Goal: Contribute content: Add original content to the website for others to see

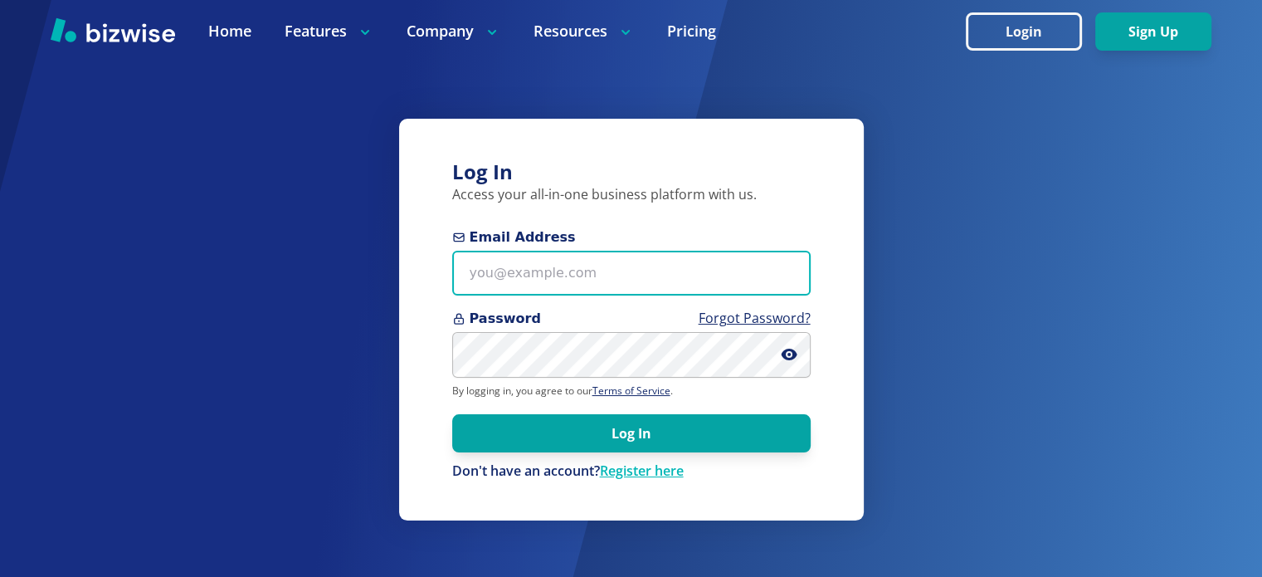
click at [578, 288] on input "Email Address" at bounding box center [631, 274] width 358 height 46
type input "[EMAIL_ADDRESS][DOMAIN_NAME]"
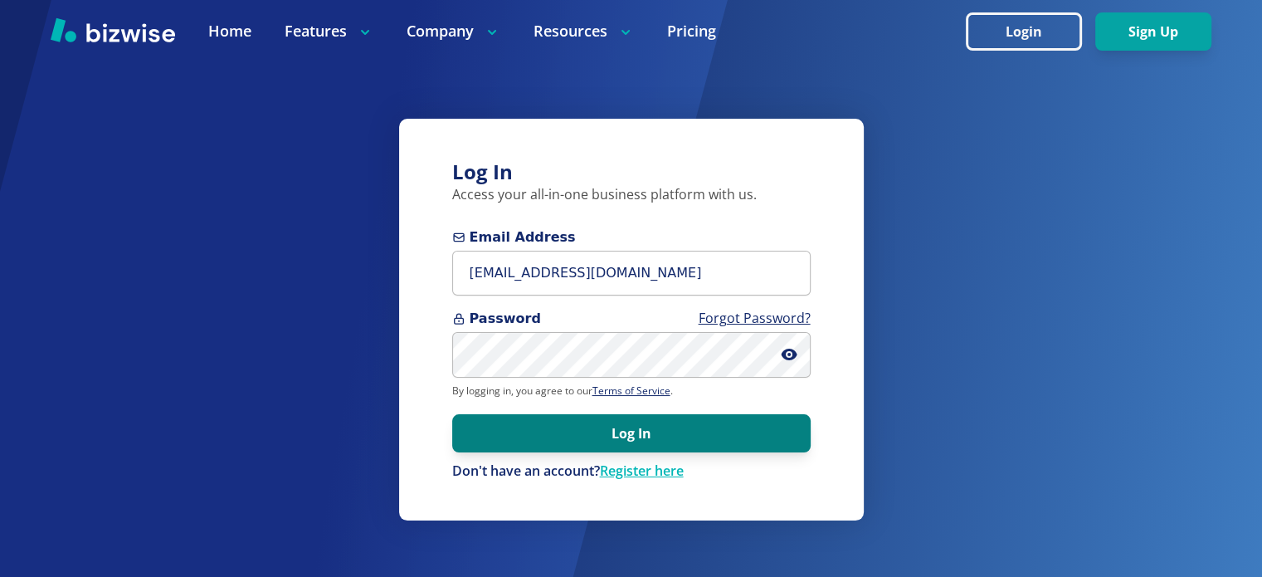
click at [674, 415] on button "Log In" at bounding box center [631, 433] width 358 height 38
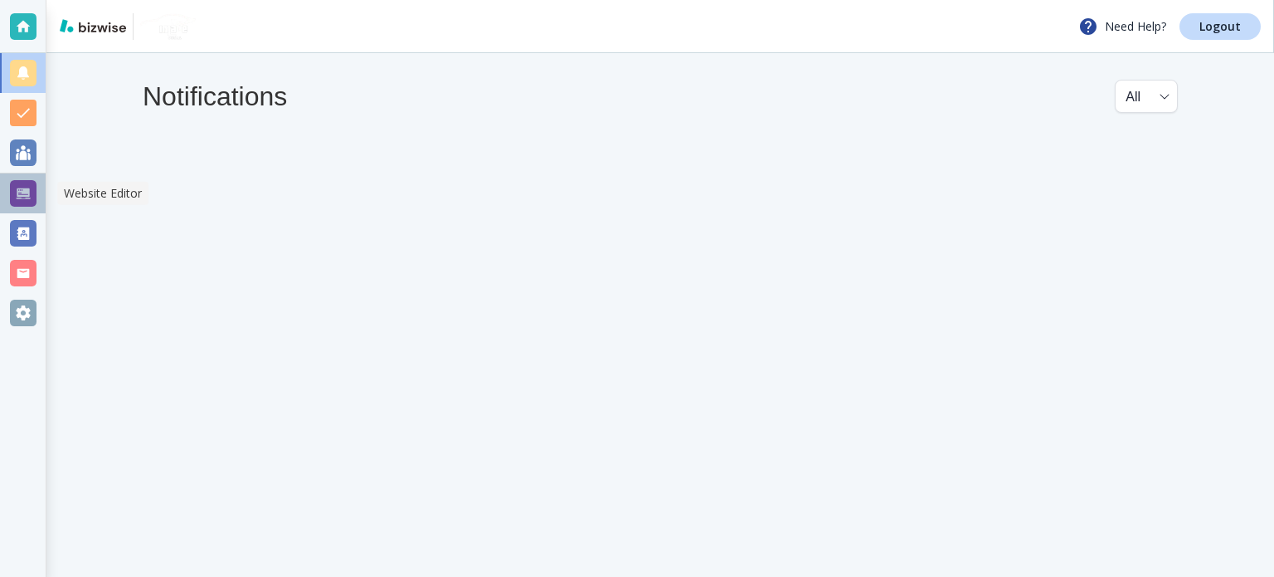
click at [28, 192] on div at bounding box center [23, 193] width 27 height 27
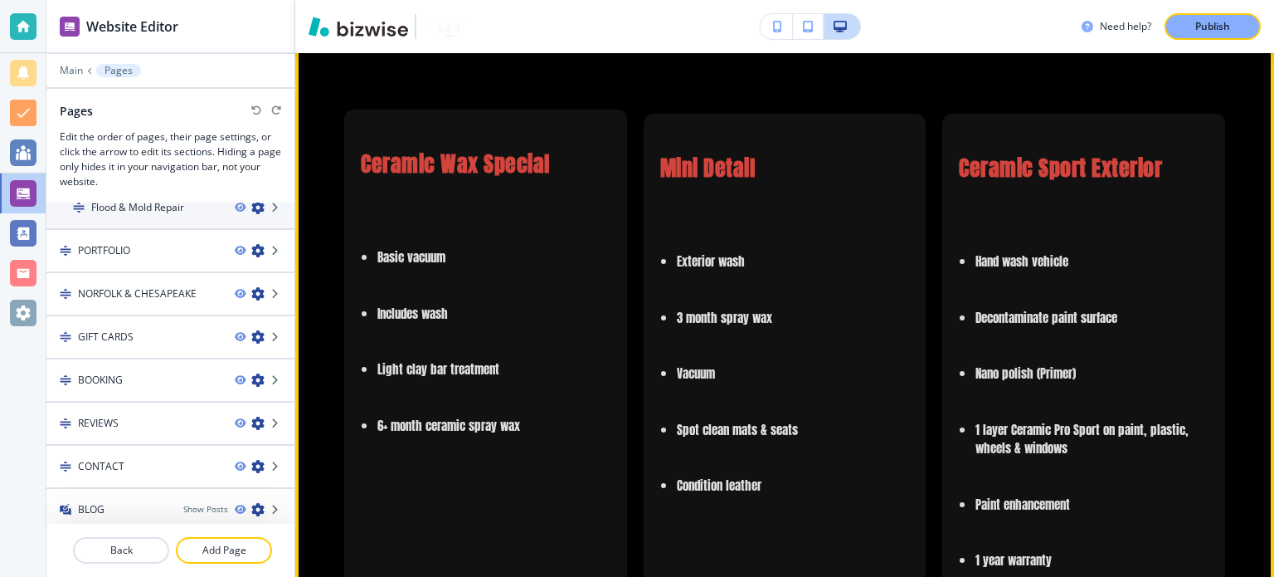
scroll to position [3318, 0]
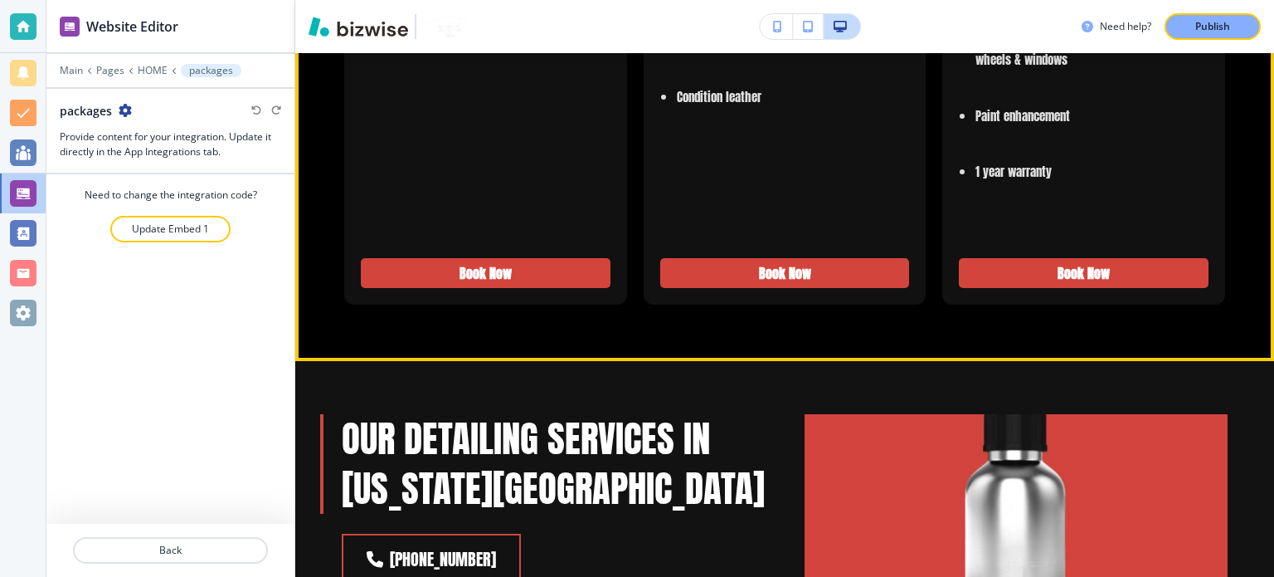
scroll to position [3703, 0]
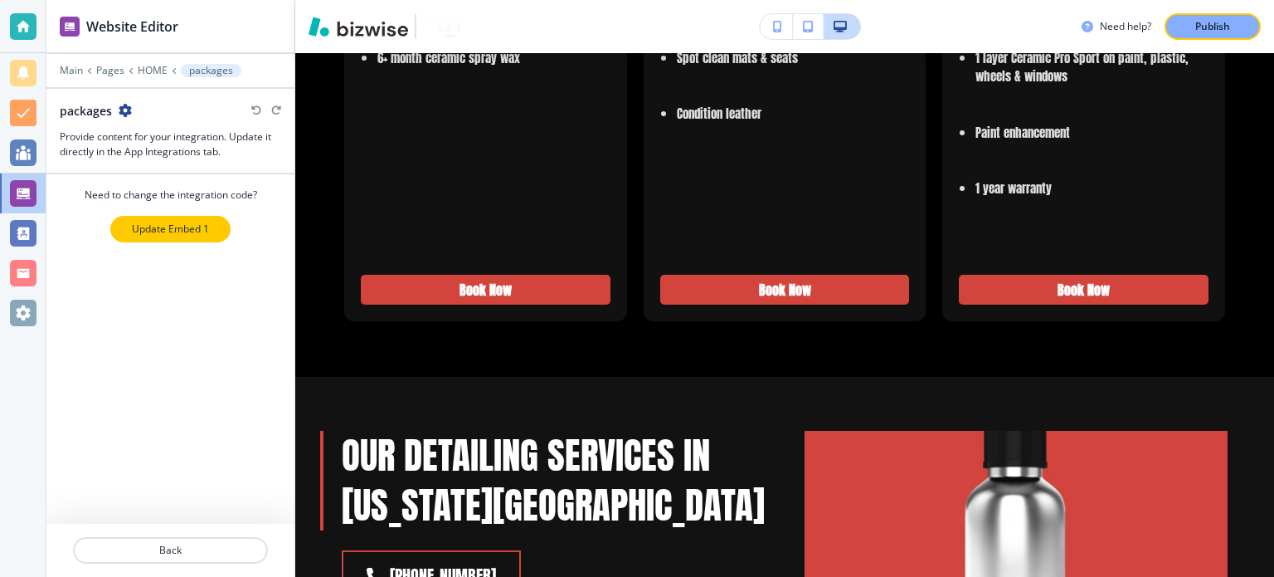
click at [187, 232] on p "Update Embed 1" at bounding box center [170, 228] width 77 height 15
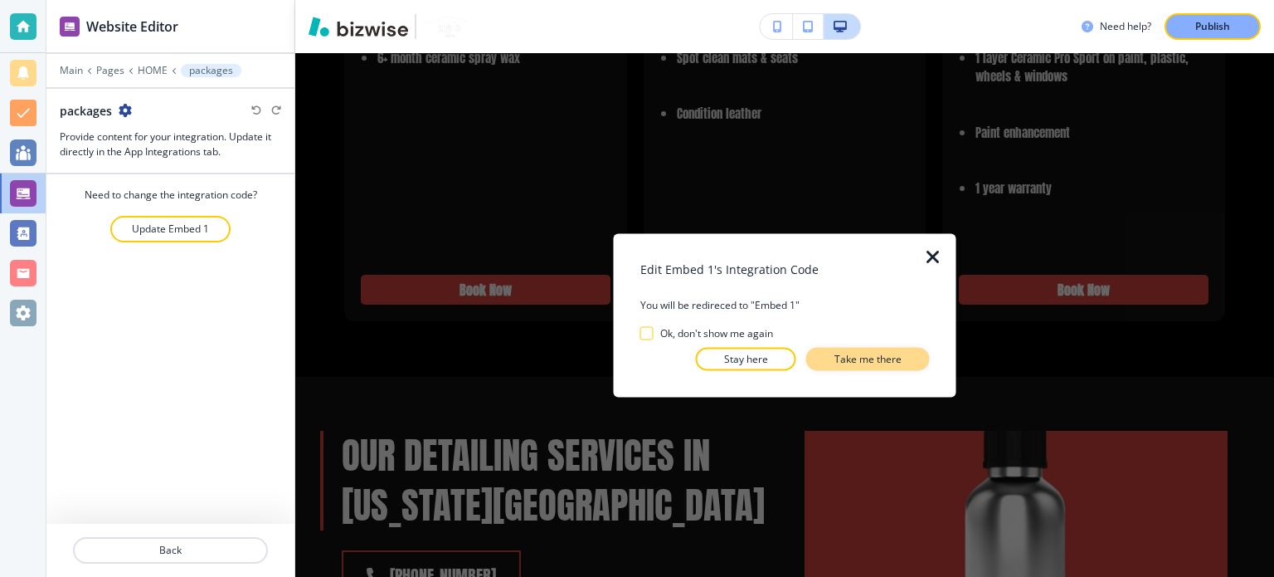
click at [877, 363] on p "Take me there" at bounding box center [868, 358] width 67 height 15
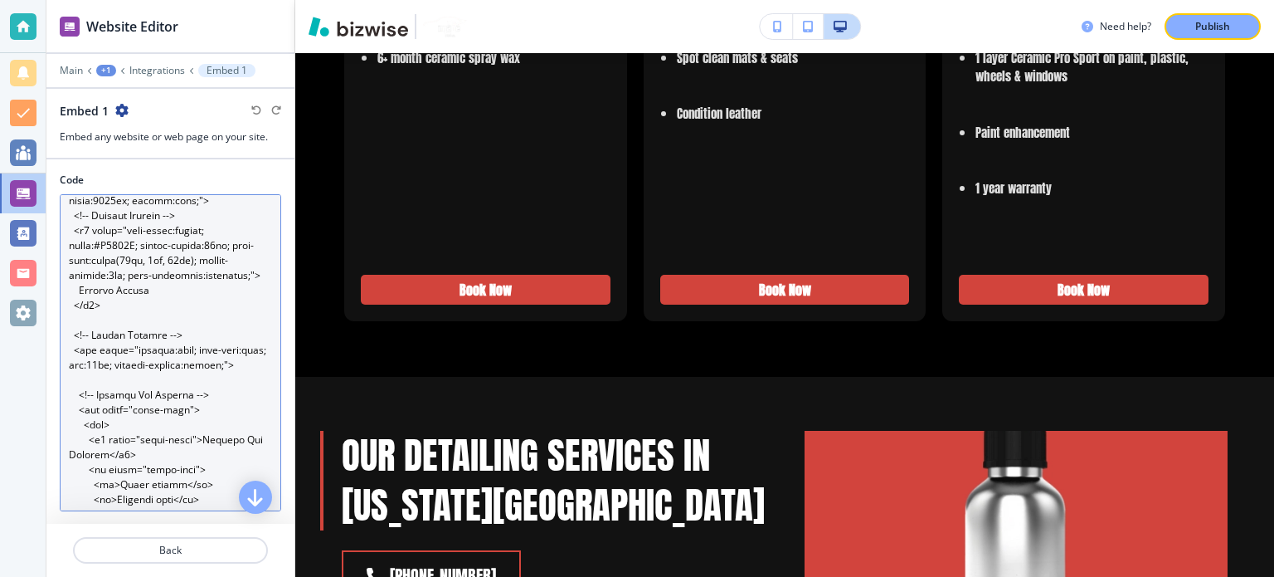
scroll to position [0, 0]
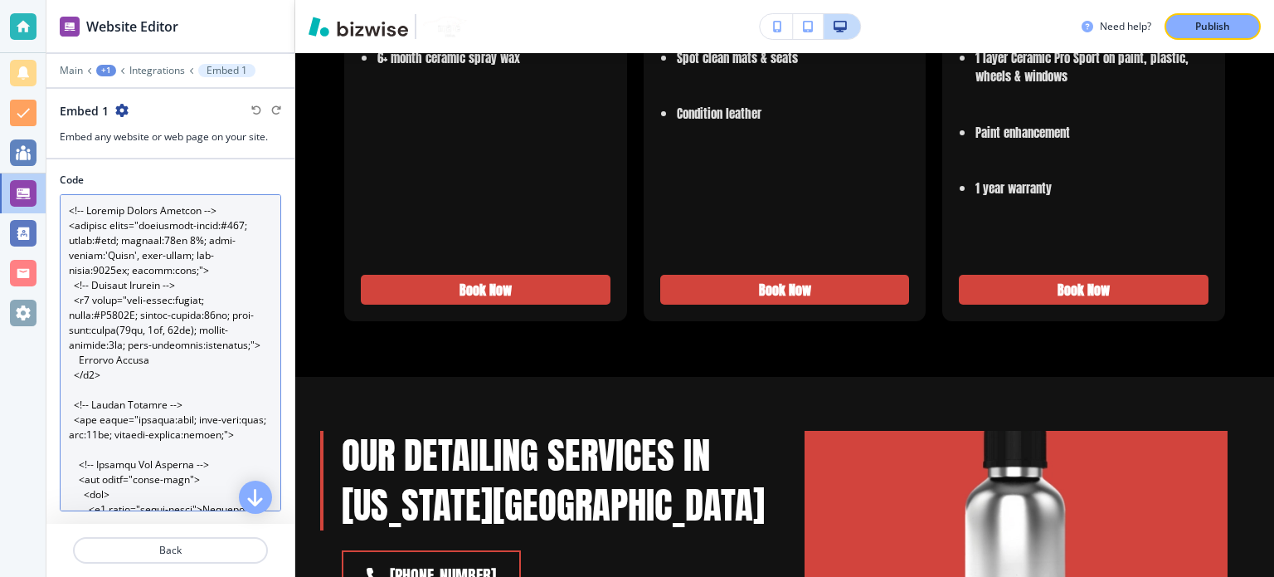
click at [209, 309] on textarea "Code" at bounding box center [170, 352] width 221 height 317
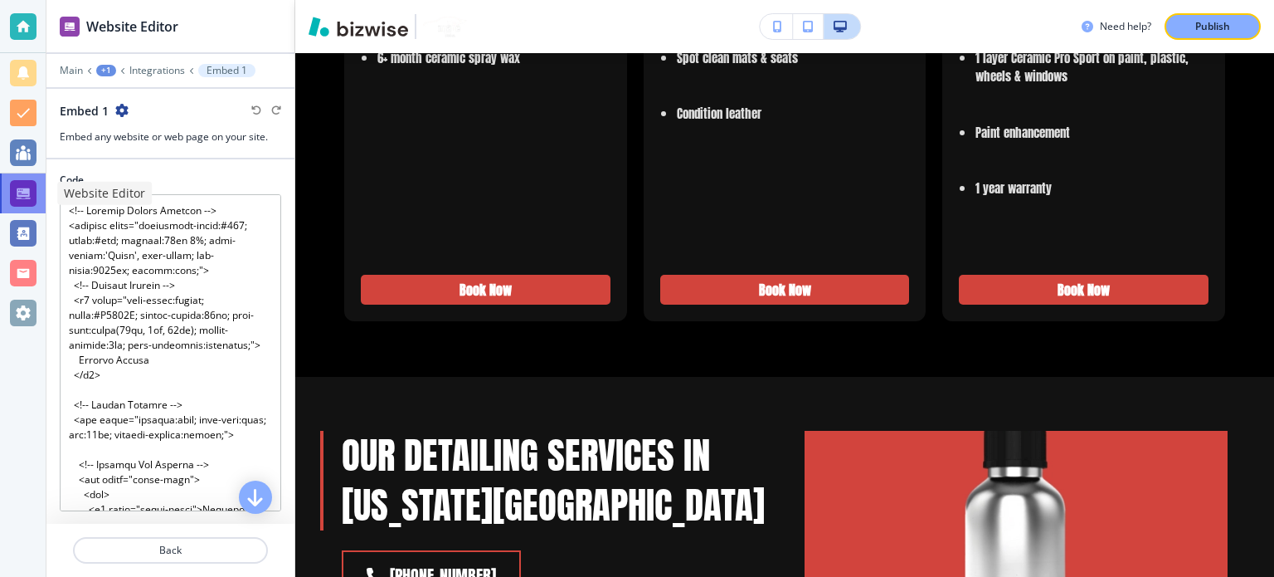
click at [26, 178] on div at bounding box center [23, 193] width 46 height 40
click at [163, 69] on p "Integrations" at bounding box center [157, 71] width 56 height 12
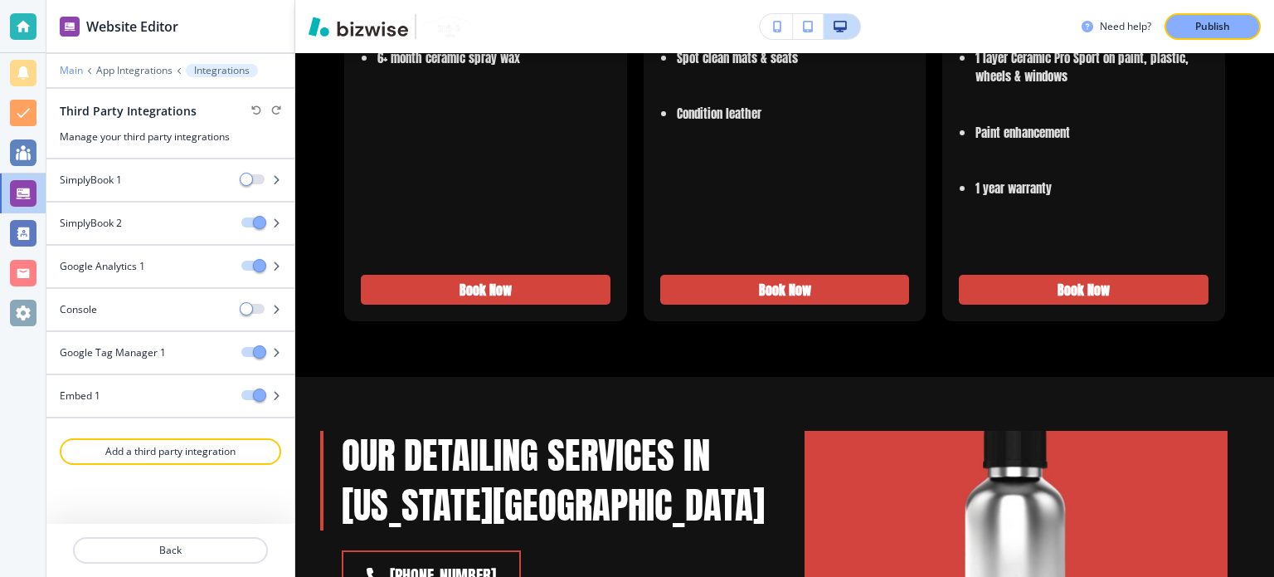
click at [66, 69] on p "Main" at bounding box center [71, 71] width 23 height 12
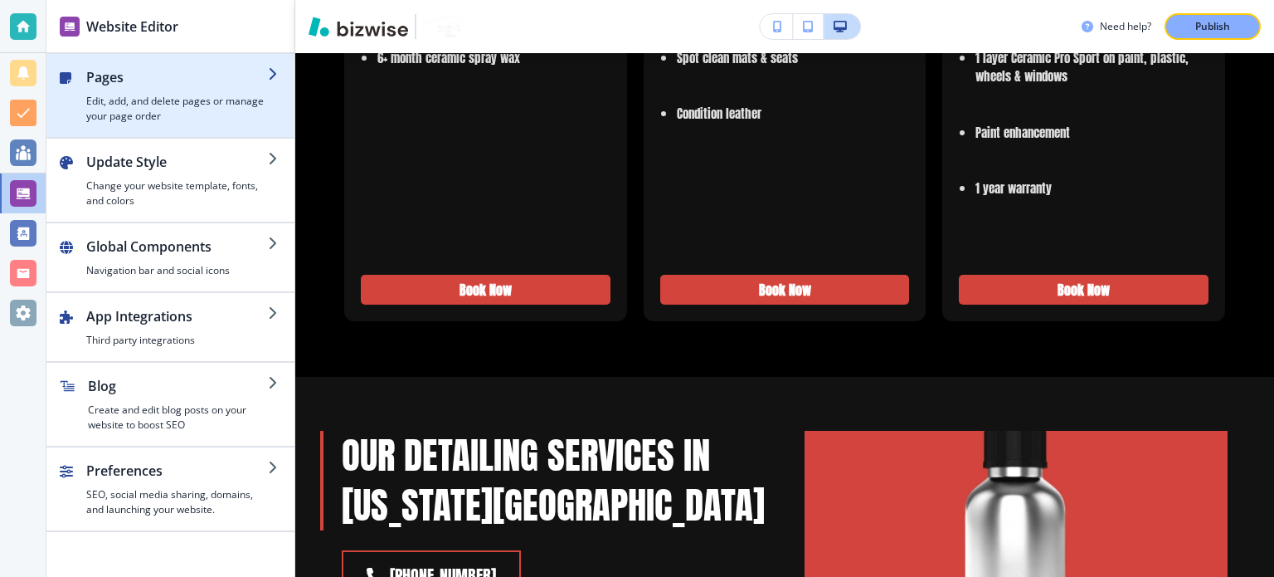
click at [126, 66] on div "button" at bounding box center [170, 60] width 248 height 13
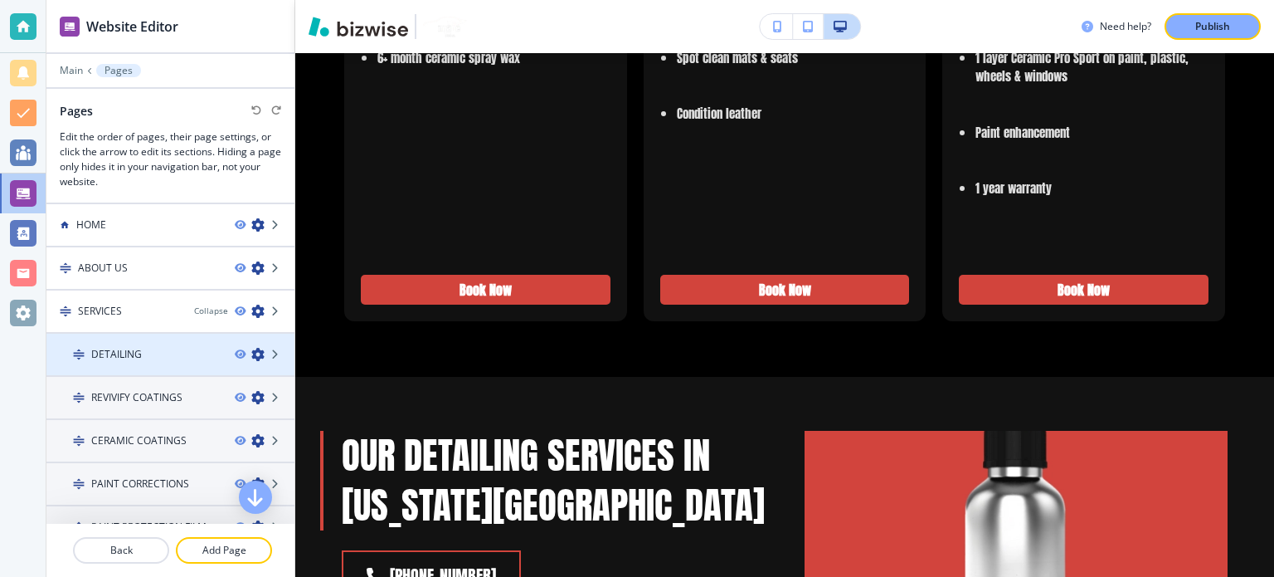
click at [163, 348] on div "DETAILING" at bounding box center [133, 354] width 175 height 15
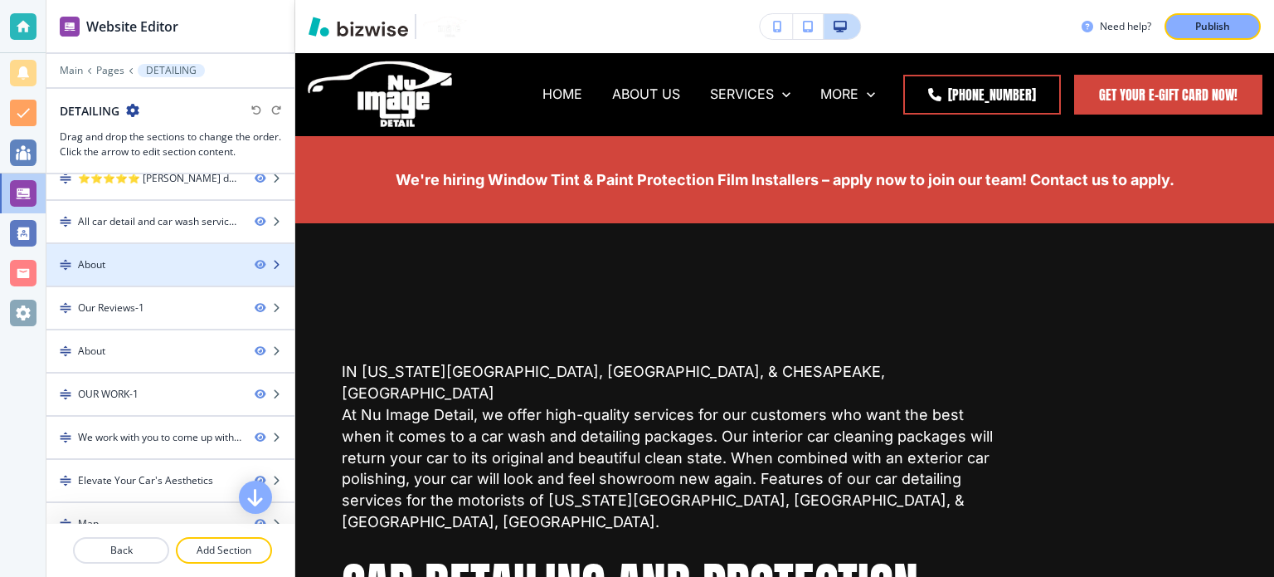
scroll to position [163, 0]
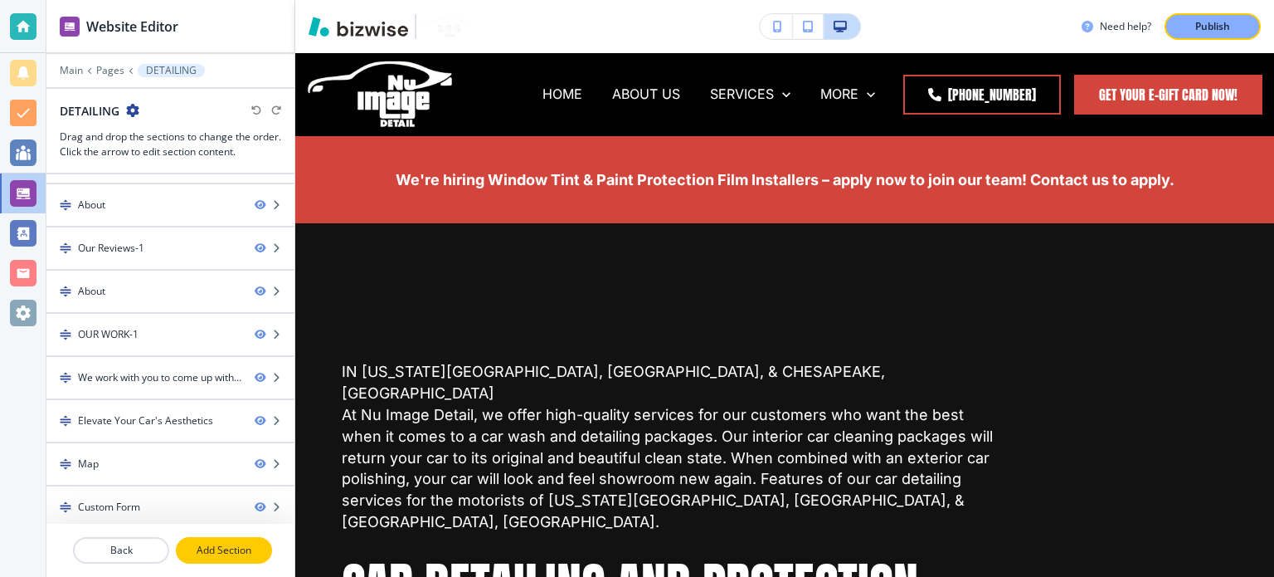
click at [200, 549] on p "Add Section" at bounding box center [224, 550] width 93 height 15
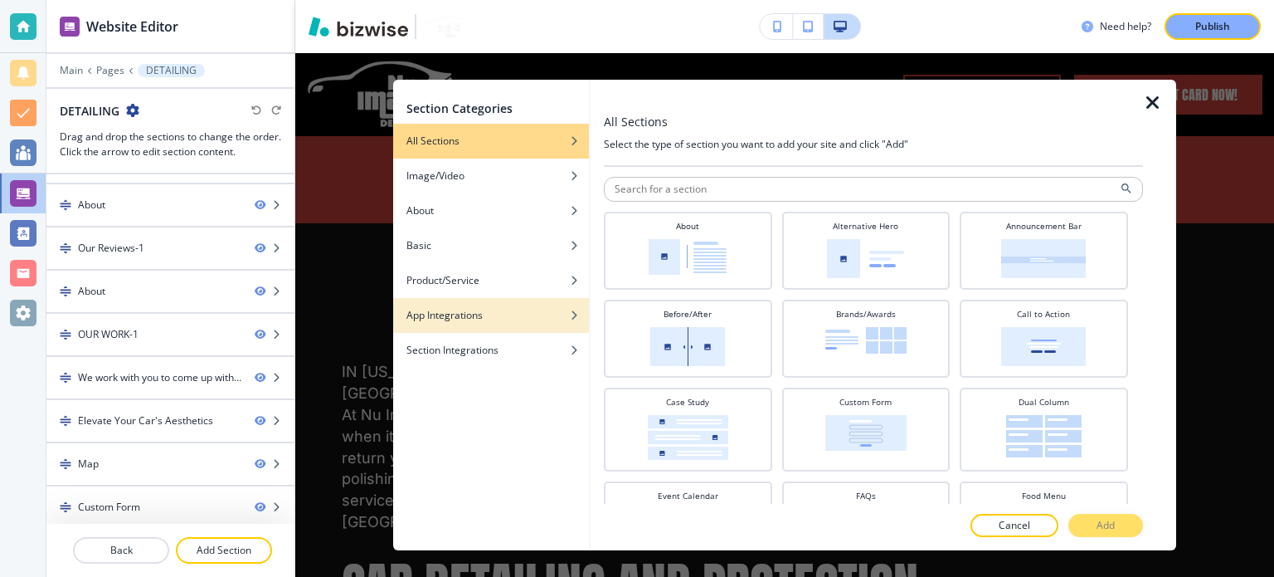
click at [484, 323] on div "button" at bounding box center [491, 328] width 196 height 10
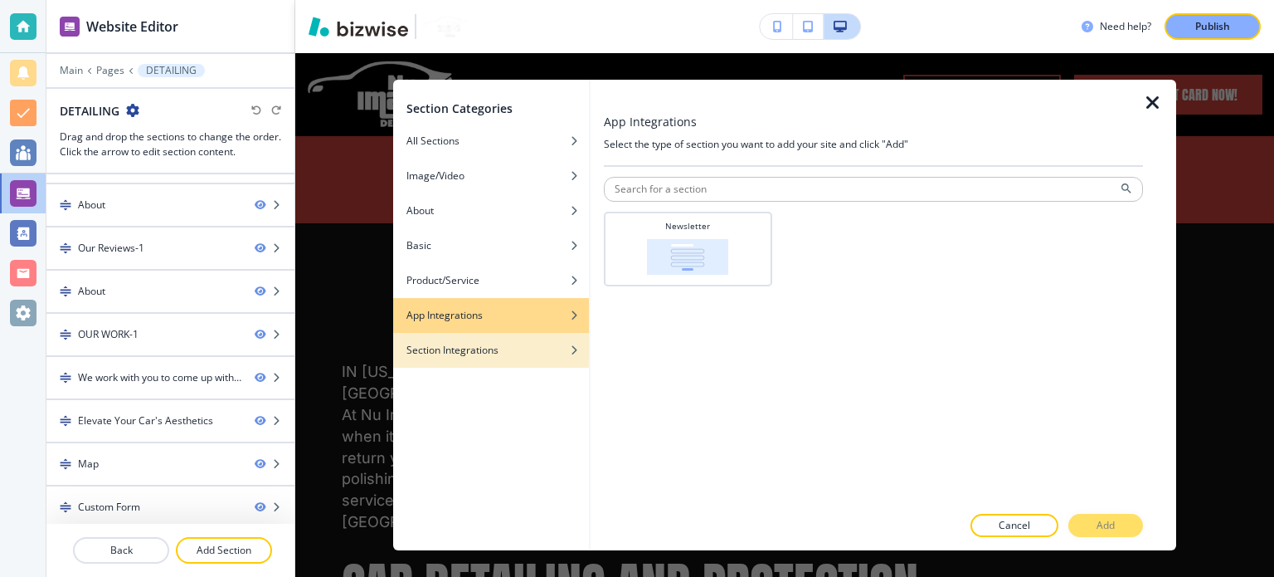
click at [520, 348] on div "Section Integrations" at bounding box center [491, 350] width 196 height 15
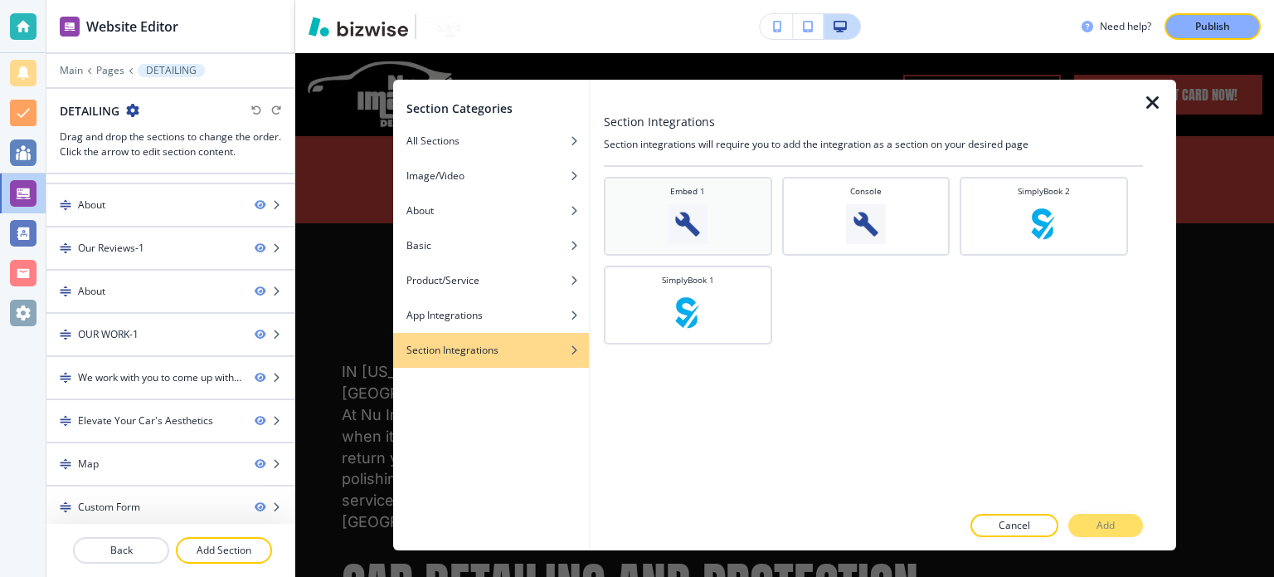
click at [717, 217] on div "Embed 1" at bounding box center [688, 214] width 152 height 59
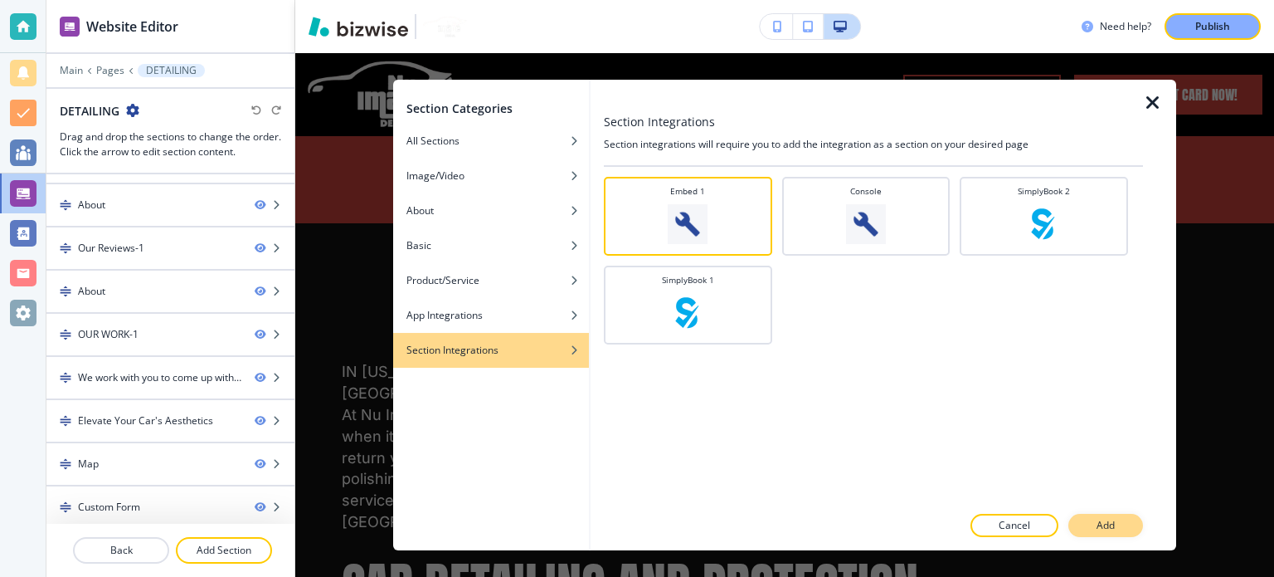
click at [1092, 528] on button "Add" at bounding box center [1105, 524] width 75 height 23
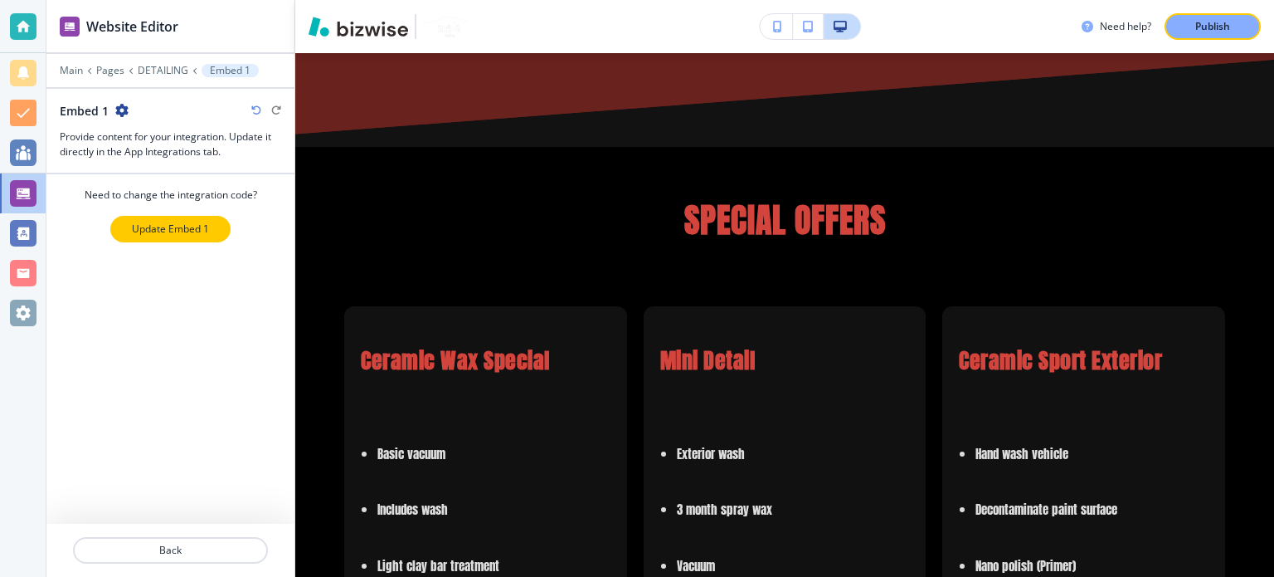
scroll to position [7723, 0]
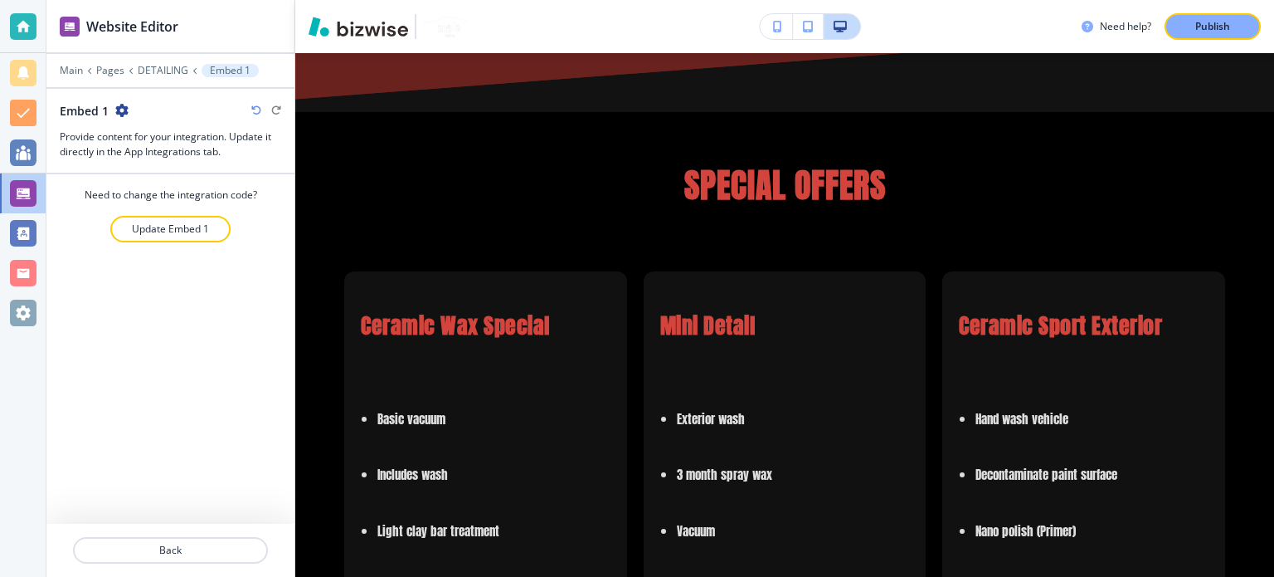
click at [123, 115] on icon "button" at bounding box center [121, 110] width 13 height 13
click at [83, 319] on div "Need to change the integration code? Update Embed 1" at bounding box center [170, 348] width 248 height 349
click at [177, 67] on p "DETAILING" at bounding box center [163, 71] width 51 height 12
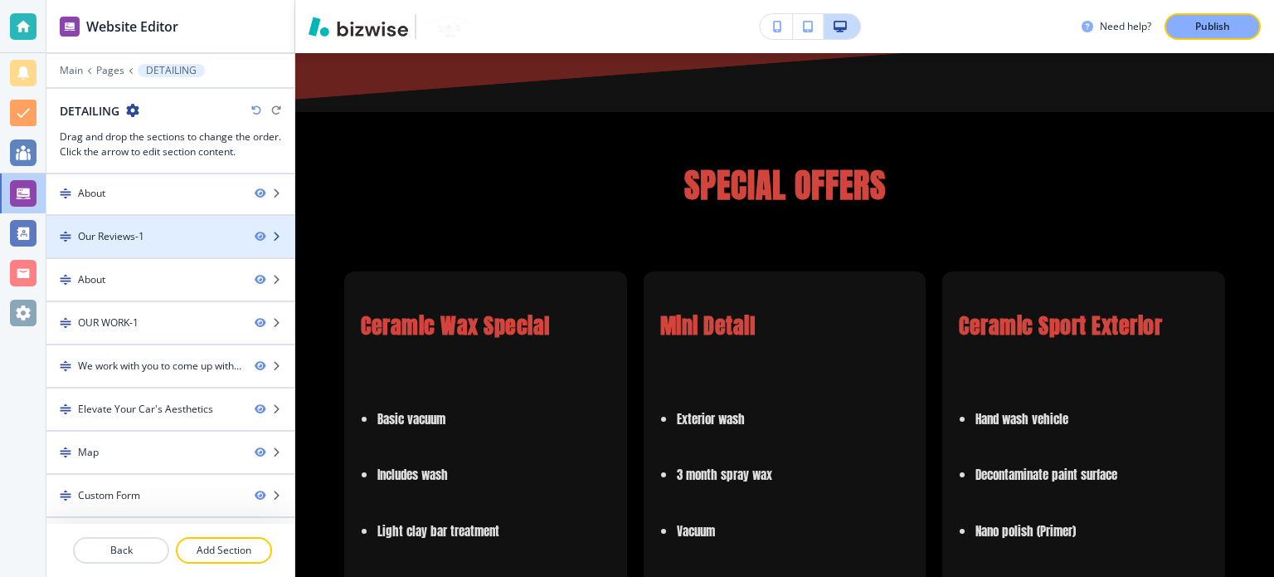
scroll to position [206, 0]
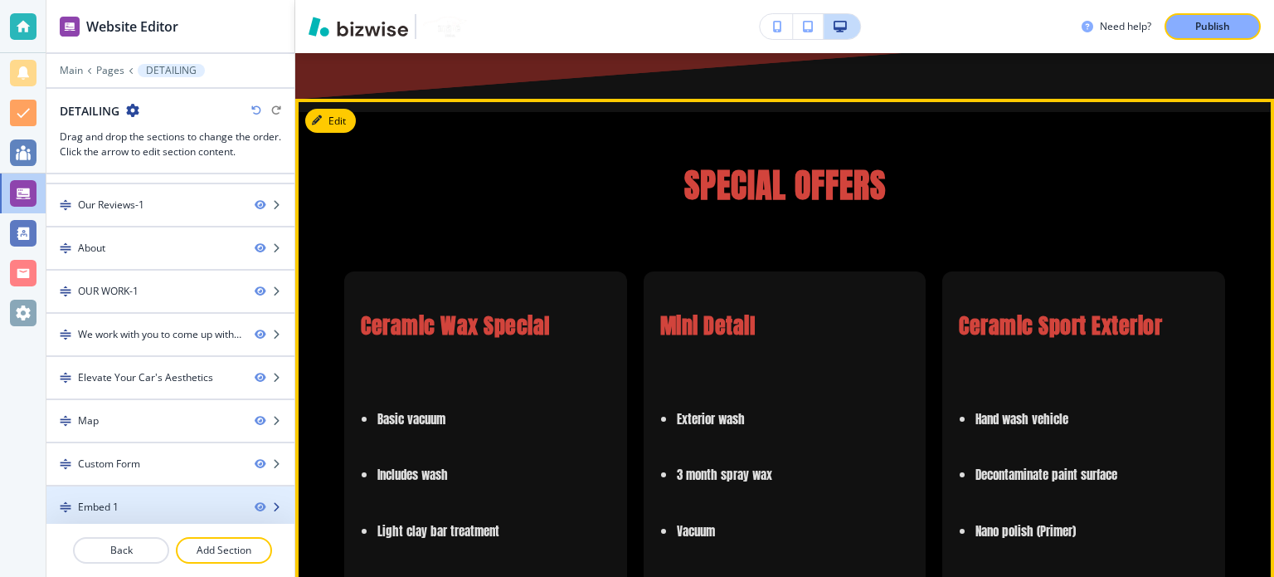
click at [179, 499] on div "Embed 1" at bounding box center [143, 506] width 195 height 15
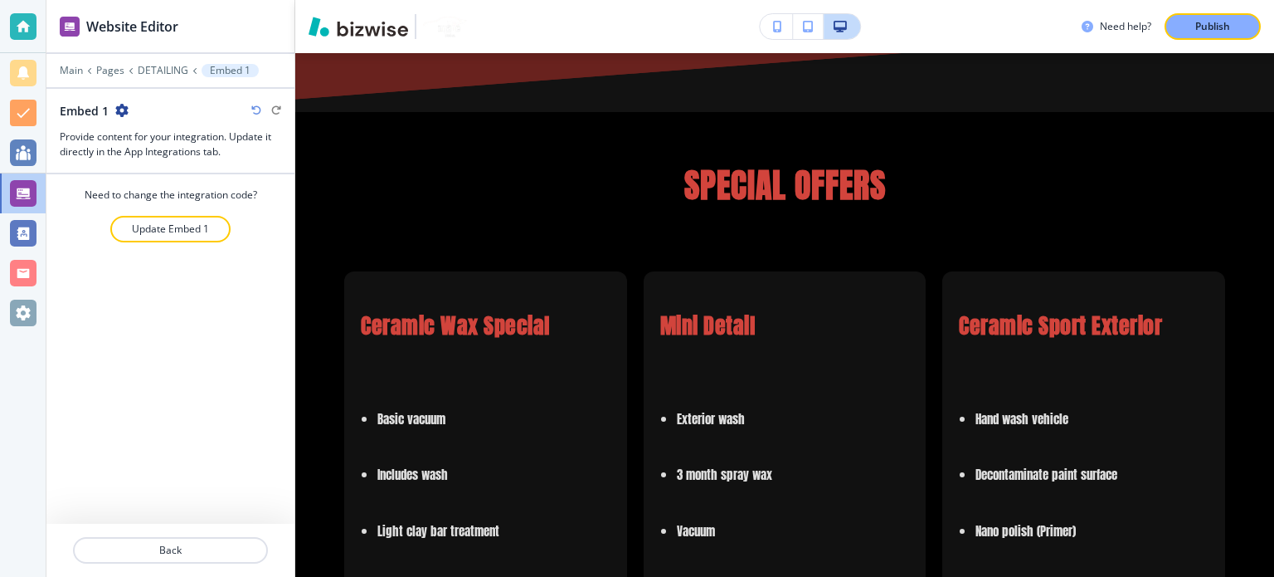
click at [115, 105] on icon "button" at bounding box center [121, 110] width 13 height 13
click at [179, 206] on button "Delete Section" at bounding box center [167, 197] width 106 height 30
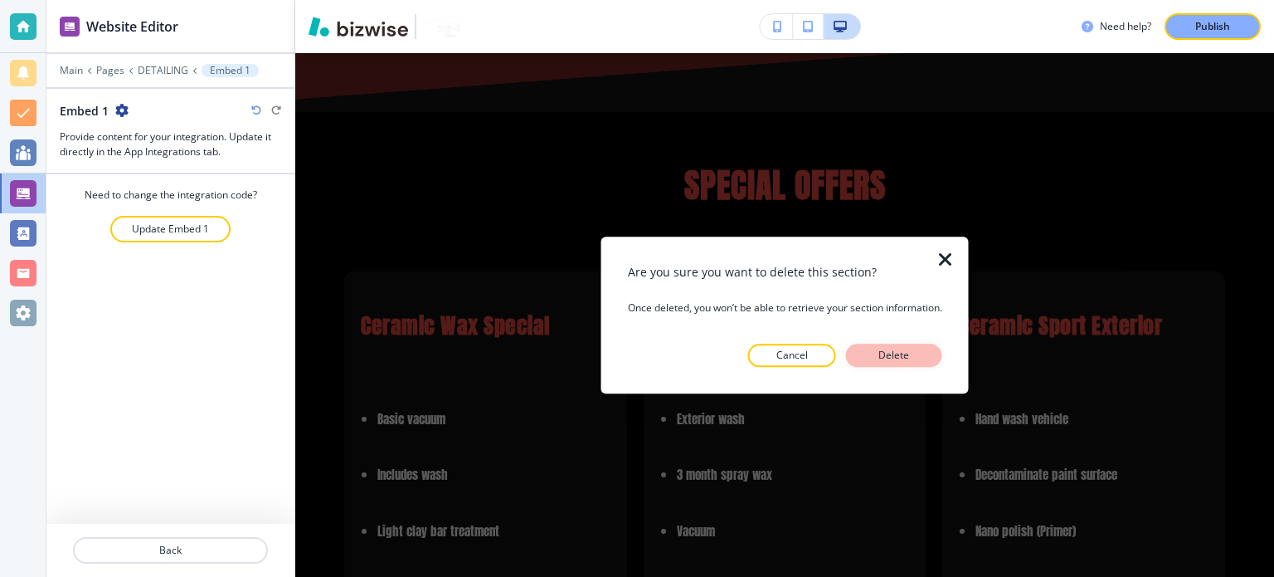
click at [870, 350] on button "Delete" at bounding box center [894, 354] width 96 height 23
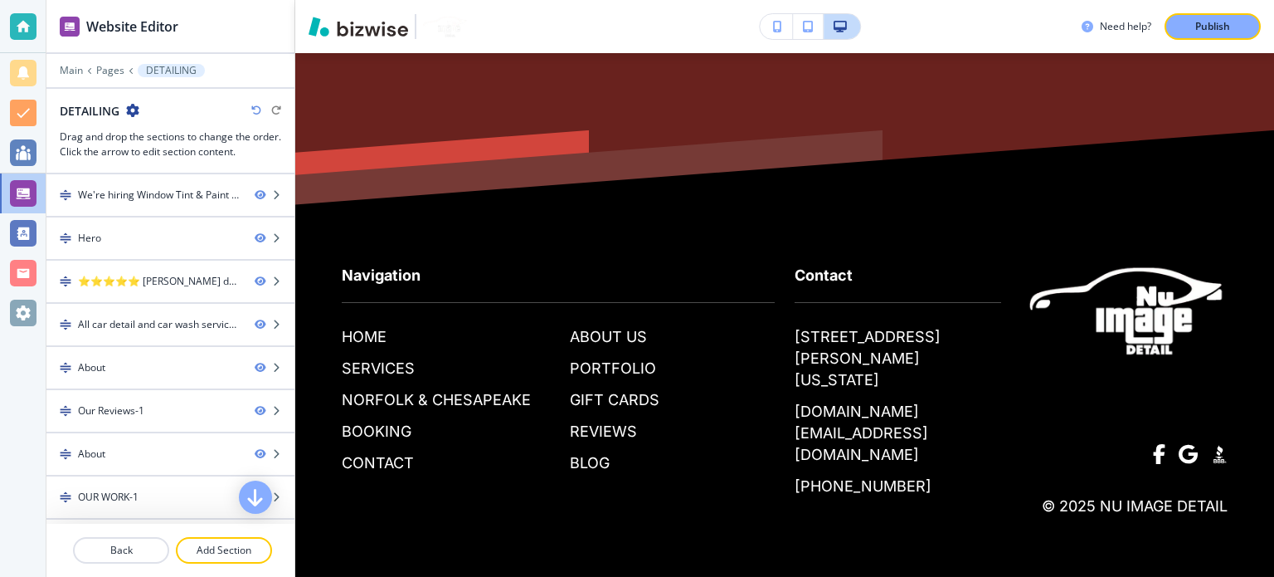
scroll to position [7549, 0]
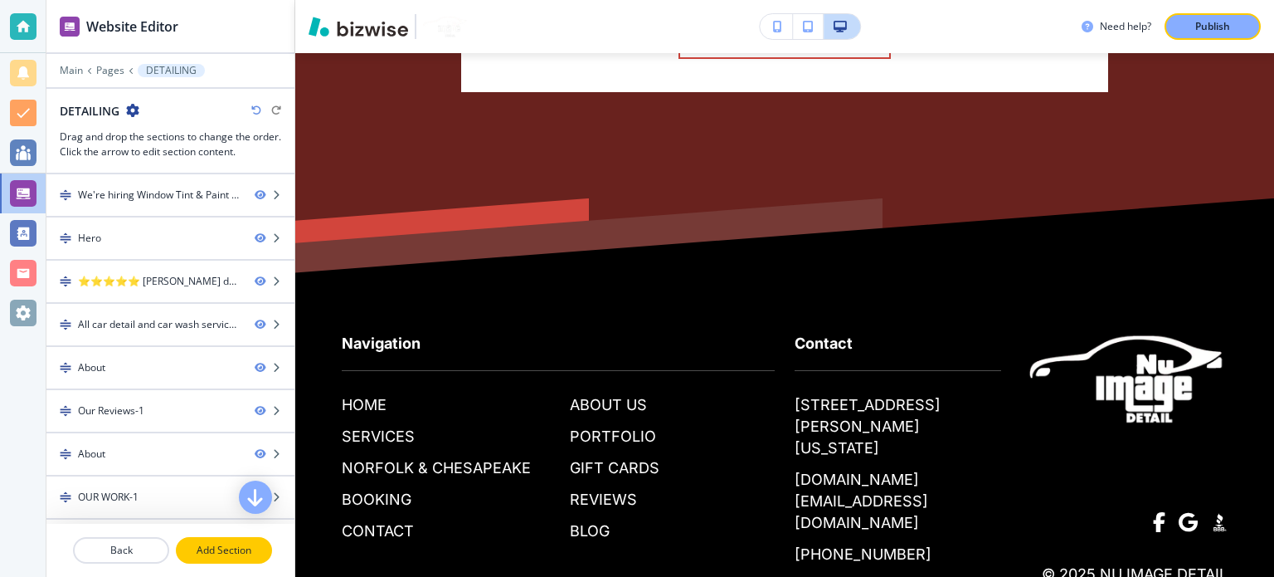
click at [246, 553] on p "Add Section" at bounding box center [224, 550] width 93 height 15
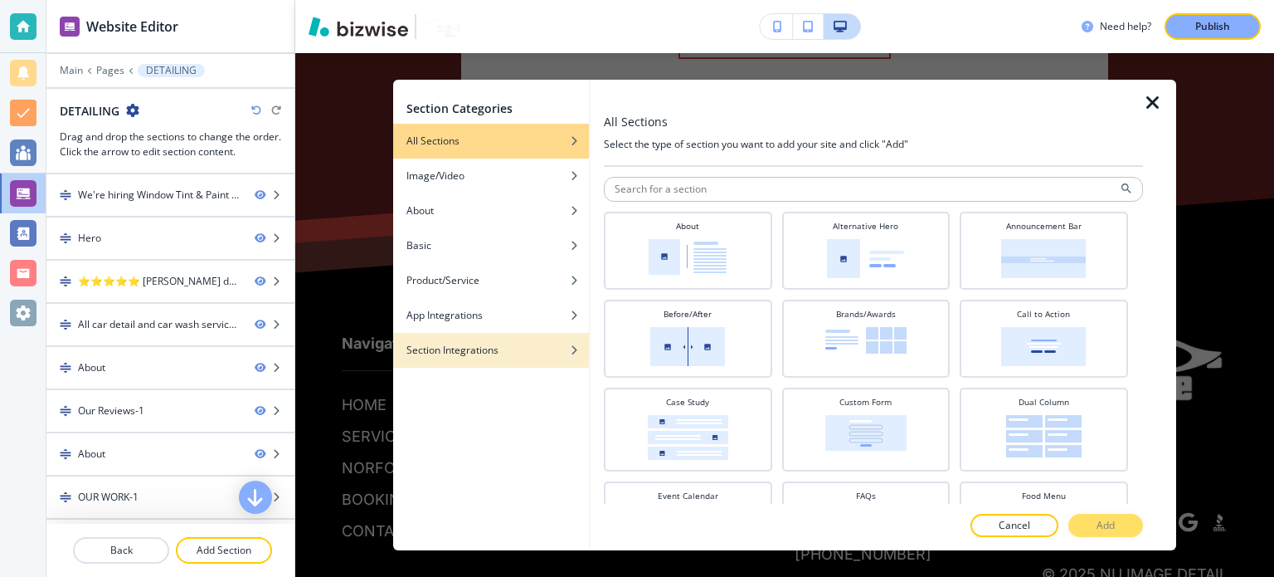
click at [488, 354] on h4 "Section Integrations" at bounding box center [452, 350] width 92 height 15
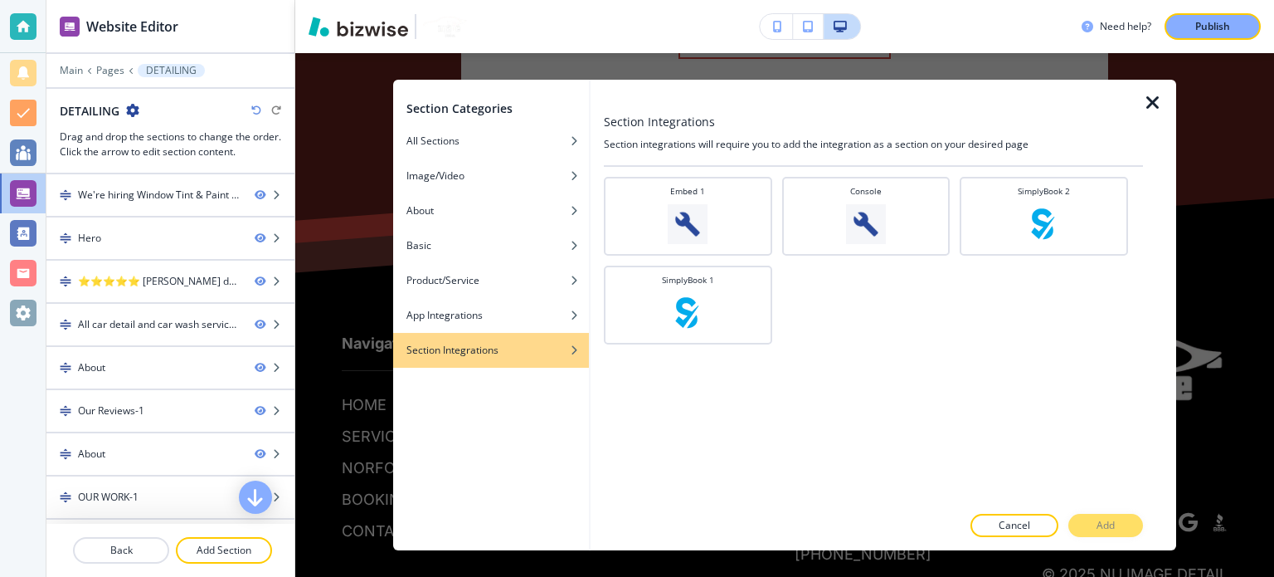
click at [1153, 105] on icon "button" at bounding box center [1153, 103] width 20 height 20
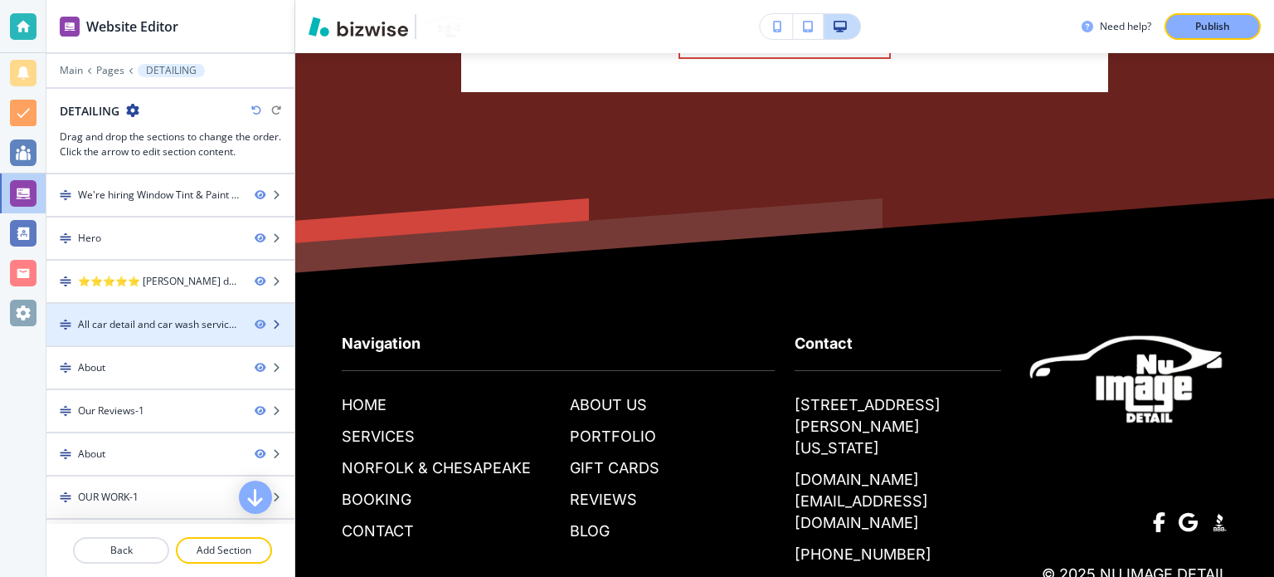
scroll to position [163, 0]
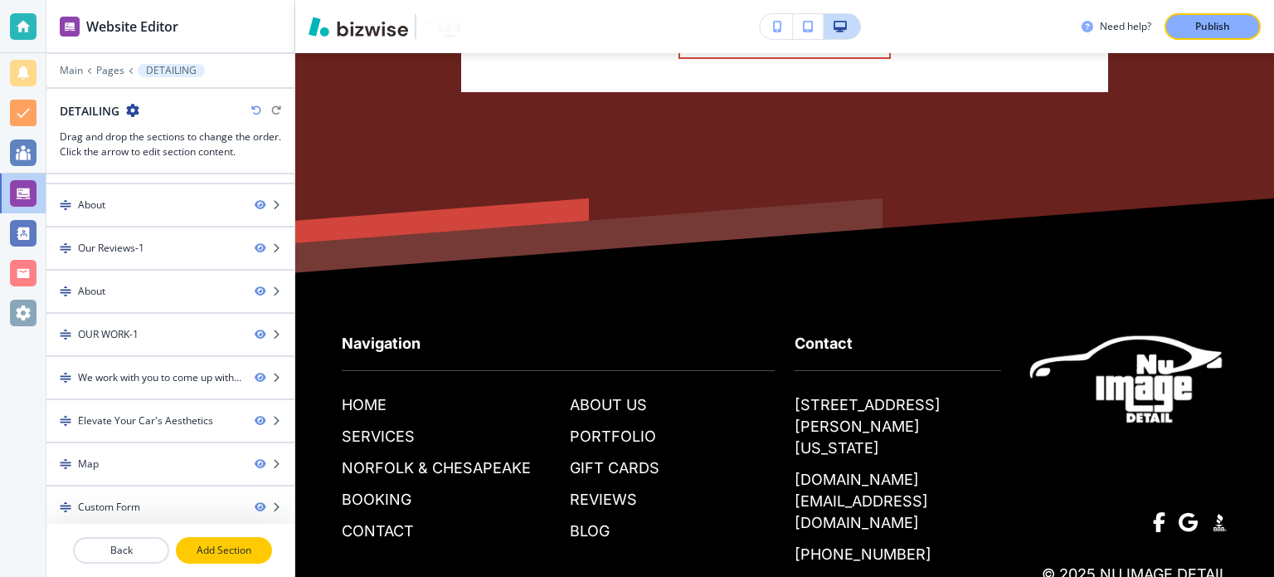
click at [231, 548] on p "Add Section" at bounding box center [224, 550] width 93 height 15
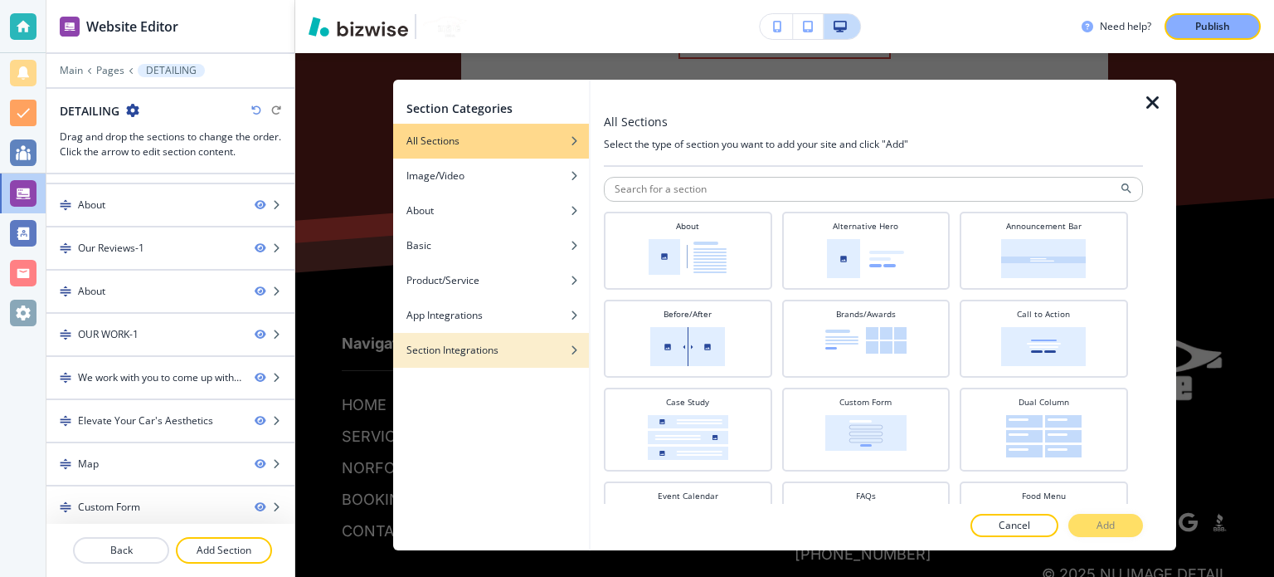
click at [471, 348] on h4 "Section Integrations" at bounding box center [452, 350] width 92 height 15
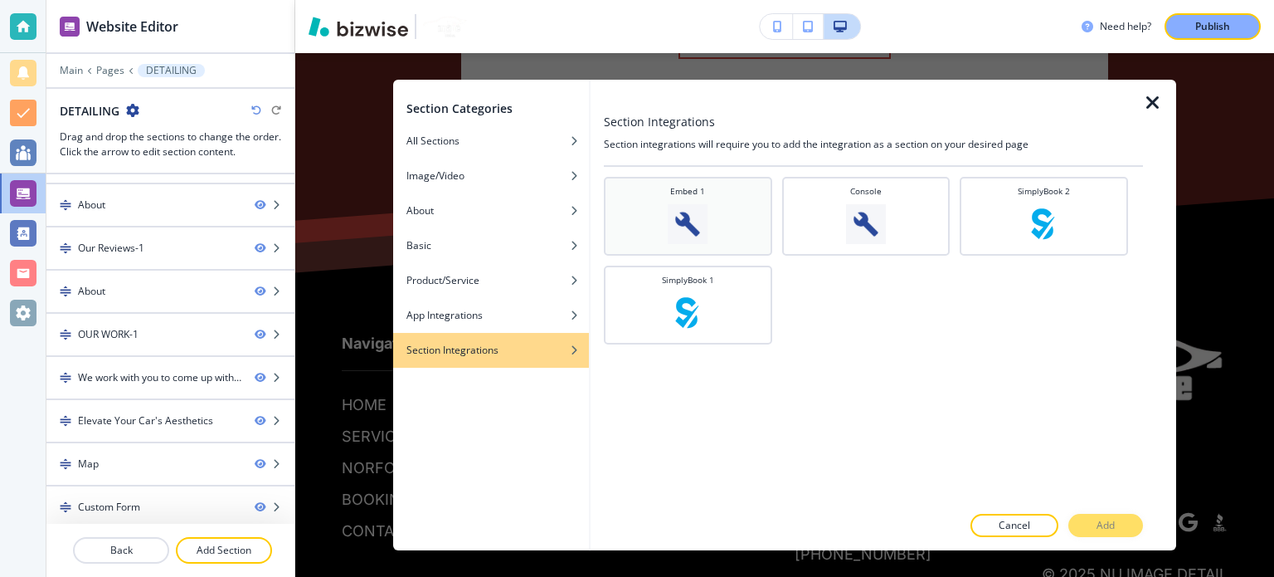
click at [713, 230] on div "Embed 1" at bounding box center [688, 214] width 152 height 59
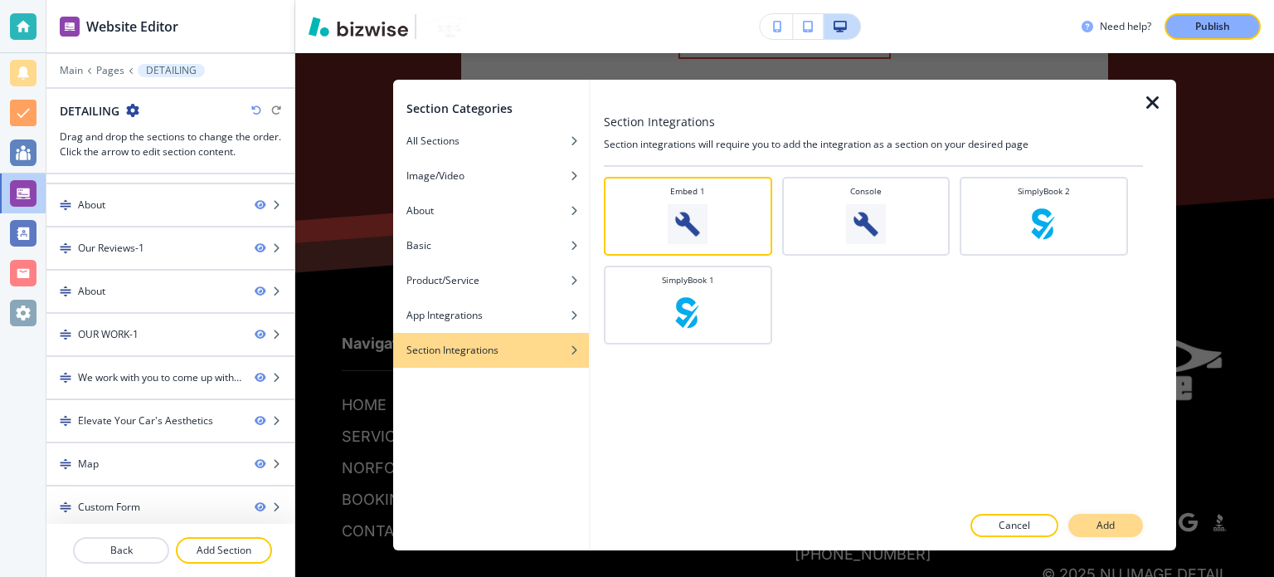
click at [1097, 529] on p "Add" at bounding box center [1106, 525] width 18 height 15
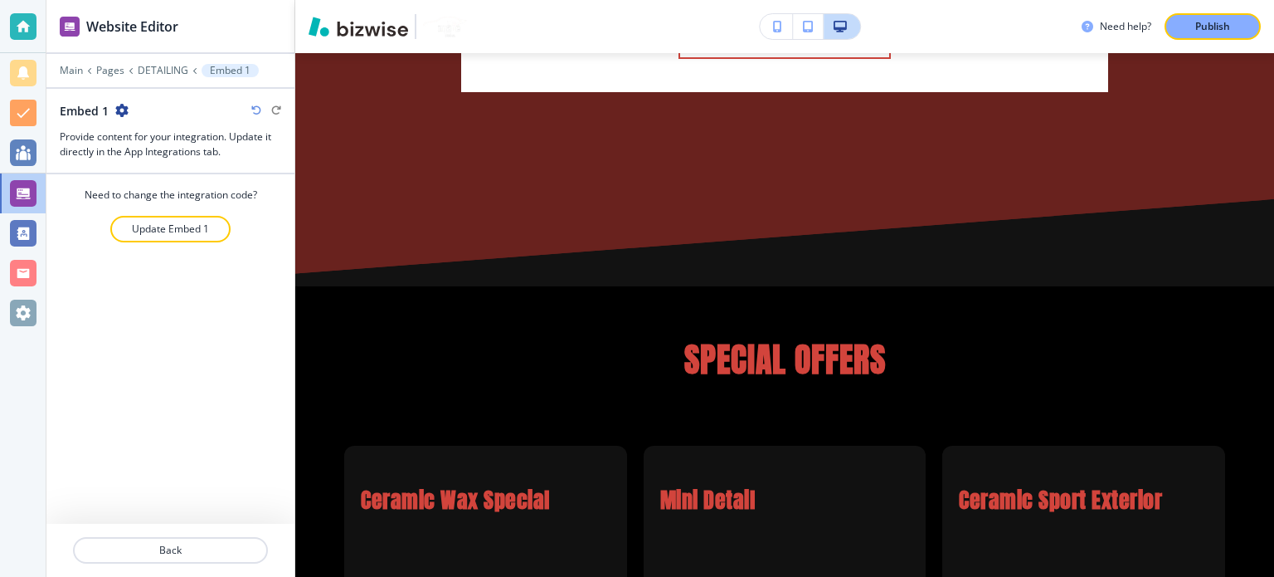
scroll to position [7723, 0]
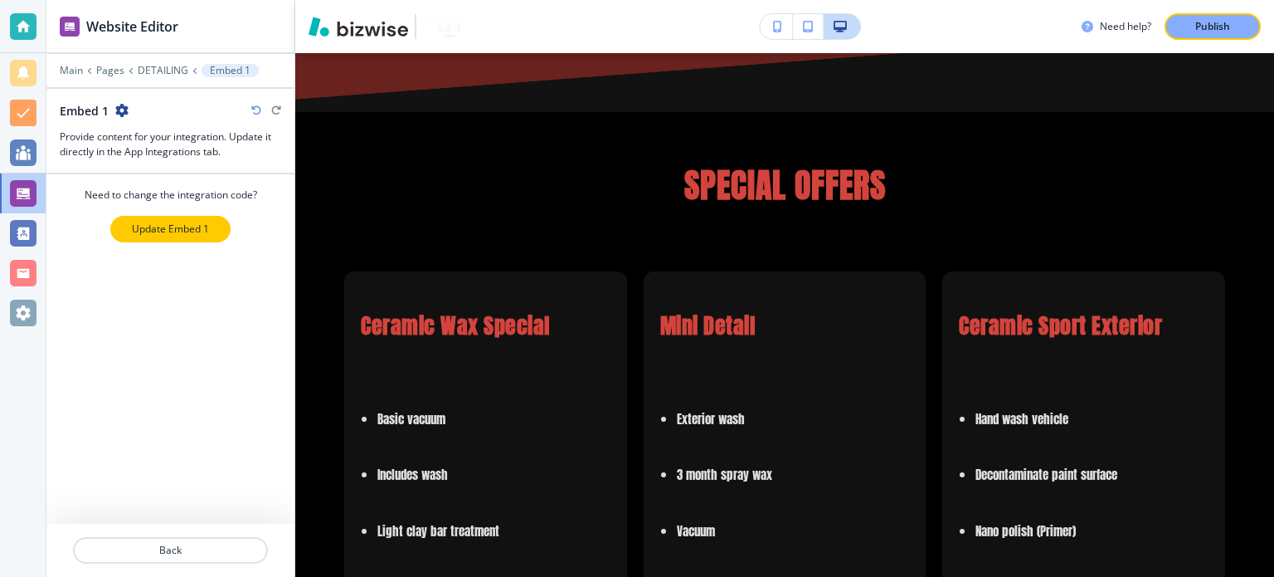
click at [187, 231] on p "Update Embed 1" at bounding box center [170, 228] width 77 height 15
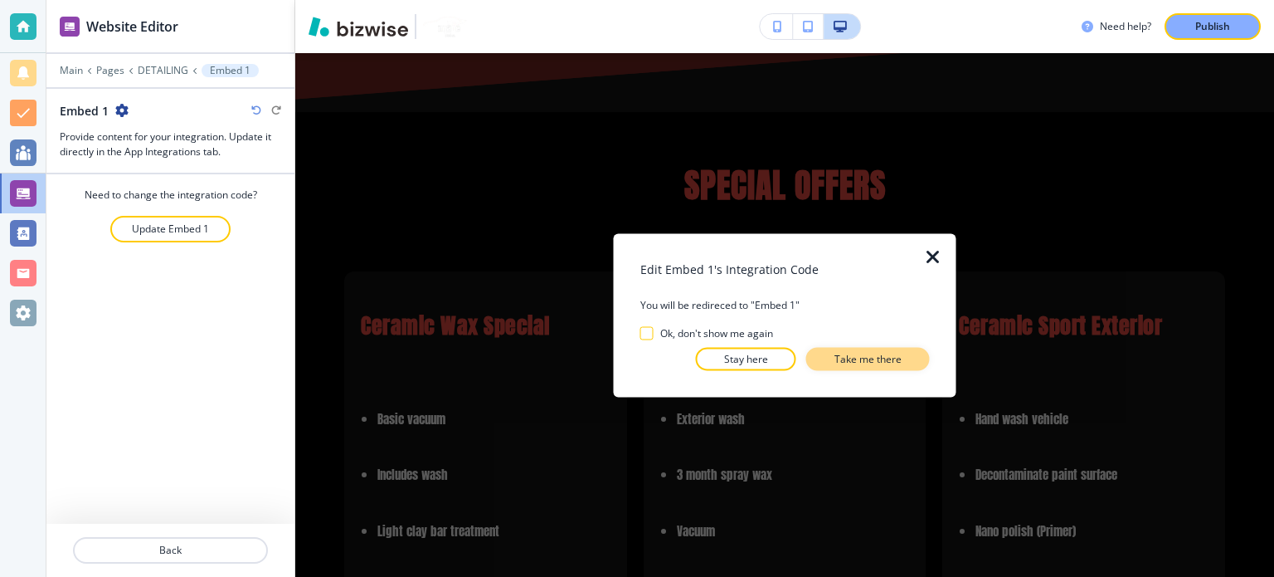
click at [882, 361] on p "Take me there" at bounding box center [868, 358] width 67 height 15
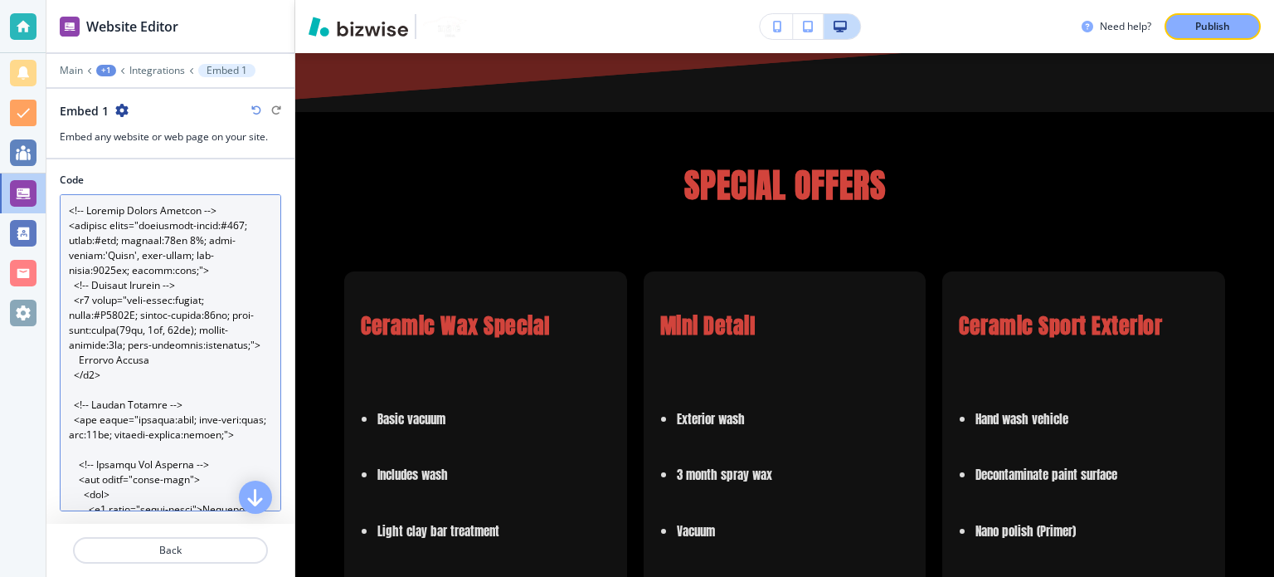
click at [148, 296] on textarea "Code" at bounding box center [170, 352] width 221 height 317
paste textarea "Loremipsu Dolorsit Ametcon --> <adipisc elits="doeiusmodt-incid:#648; utlab:#et…"
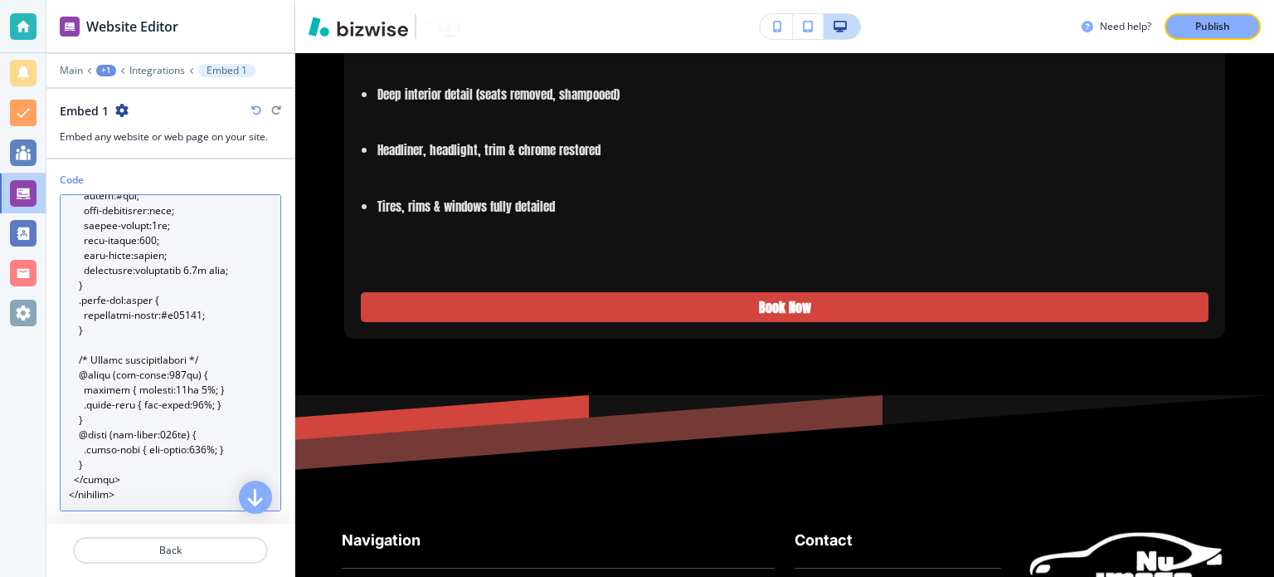
scroll to position [3524, 0]
type textarea "<!-- Loremipsu Dolorsit Ametcon --> <adipisc elits="doeiusmodt-incid:#229; utla…"
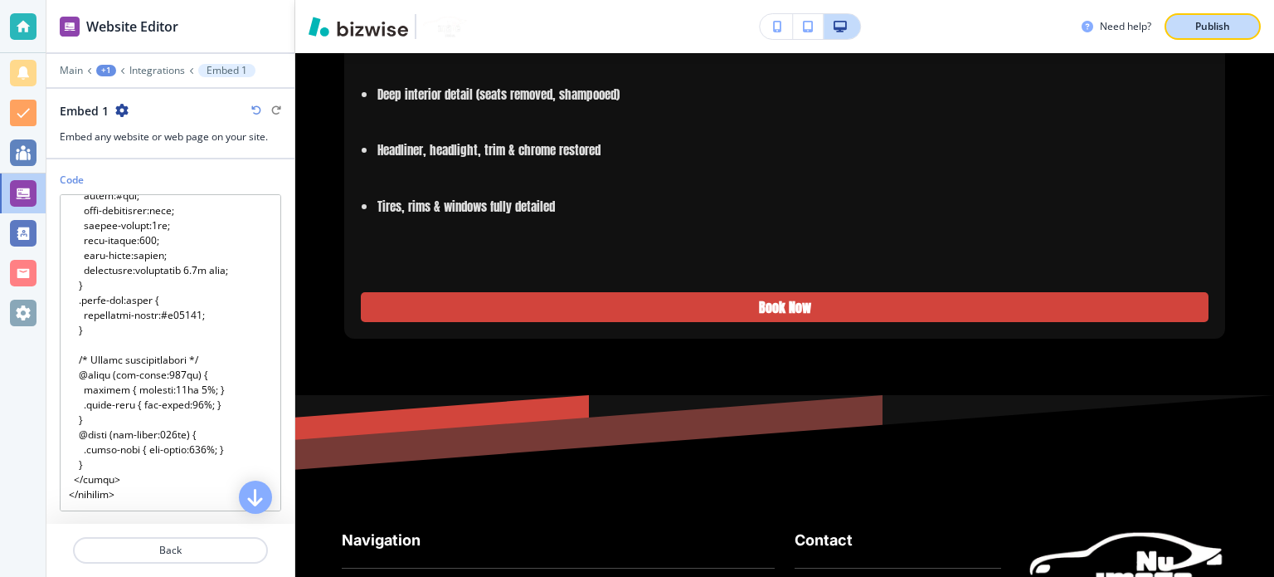
click at [1214, 34] on button "Publish" at bounding box center [1213, 26] width 96 height 27
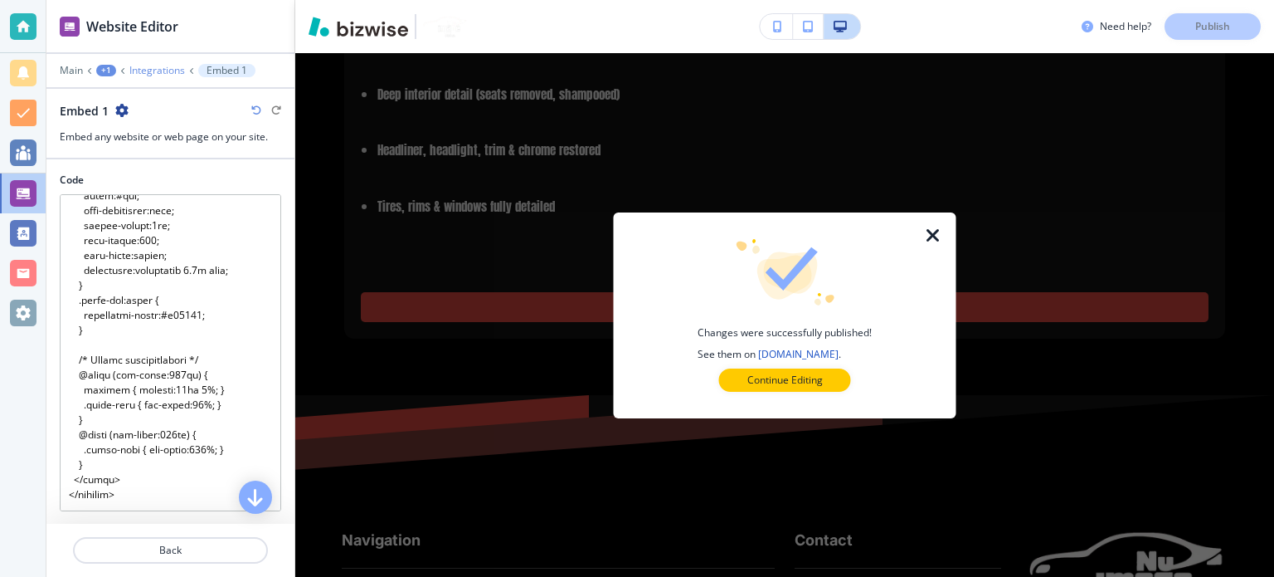
click at [179, 69] on p "Integrations" at bounding box center [157, 71] width 56 height 12
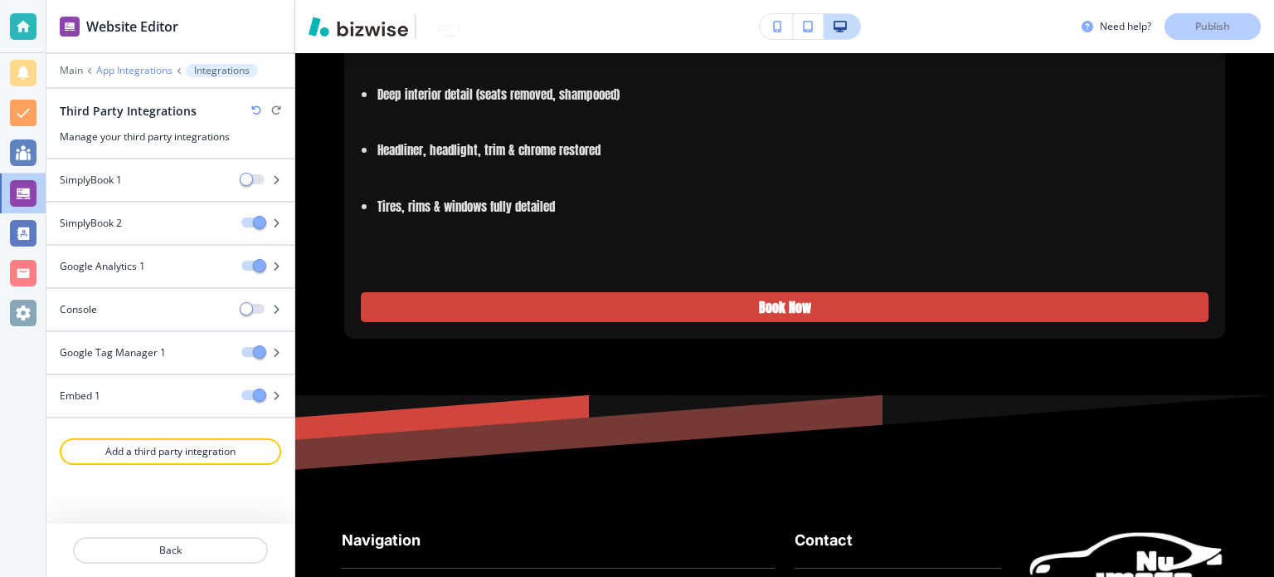
click at [131, 65] on p "App Integrations" at bounding box center [134, 71] width 76 height 12
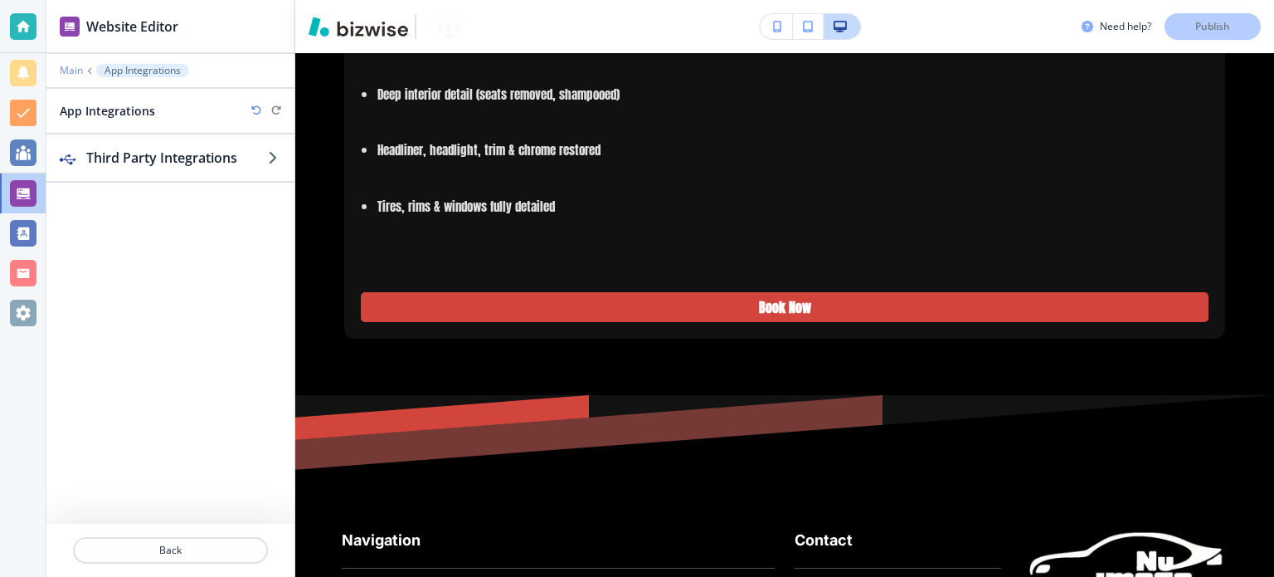
click at [74, 72] on p "Main" at bounding box center [71, 71] width 23 height 12
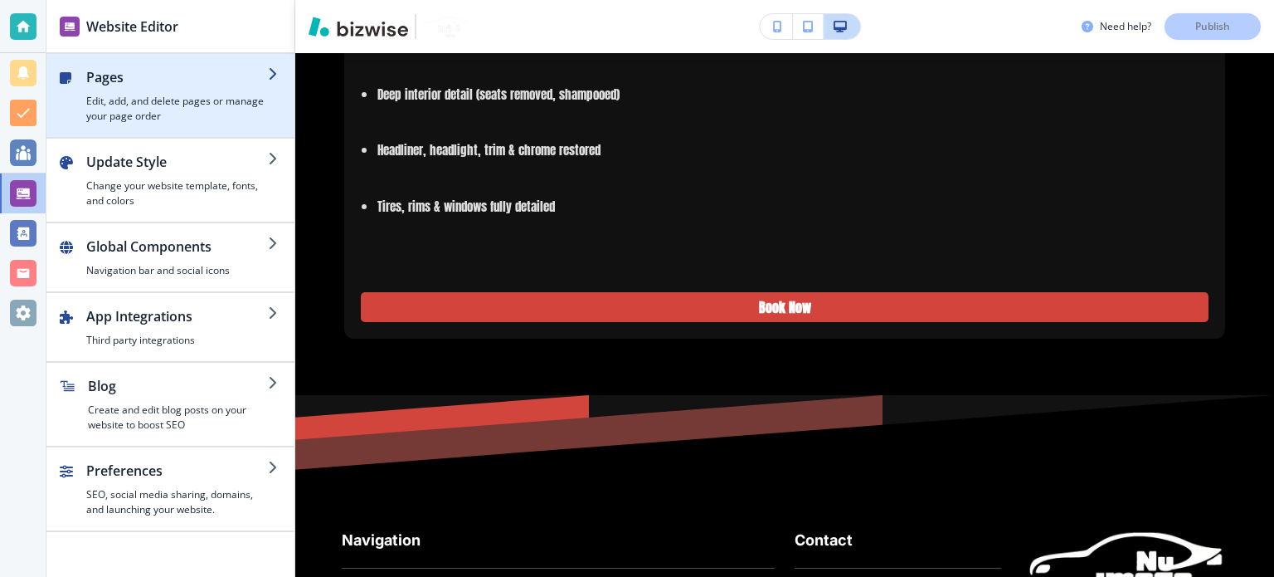
click at [119, 89] on div "button" at bounding box center [177, 90] width 182 height 7
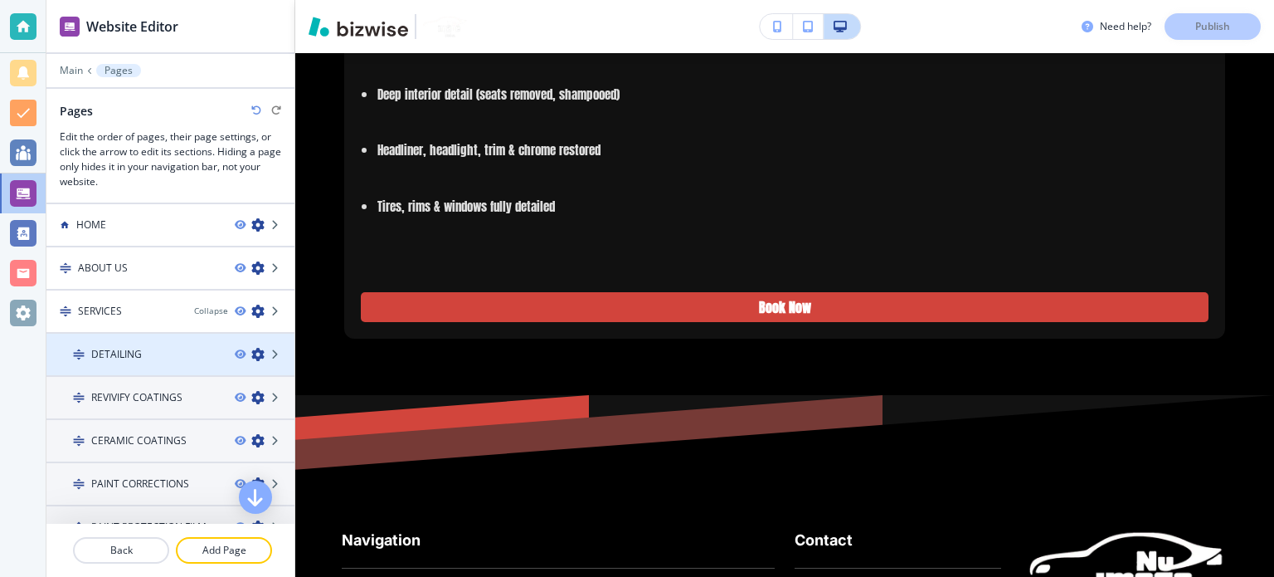
click at [143, 351] on div "DETAILING" at bounding box center [133, 354] width 175 height 15
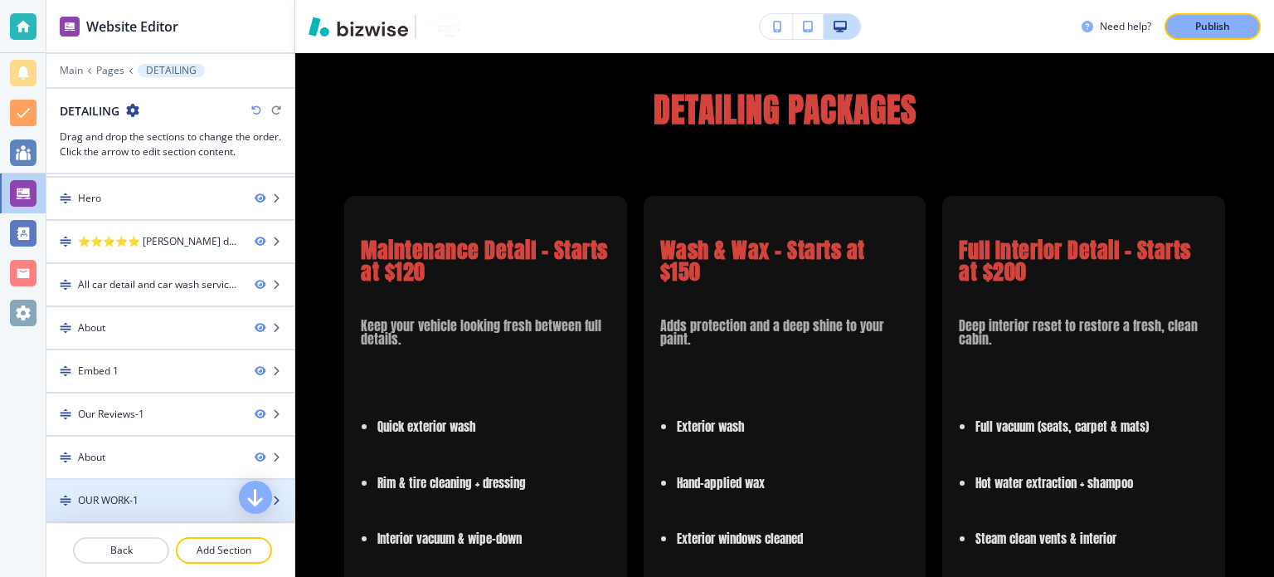
scroll to position [2139, 0]
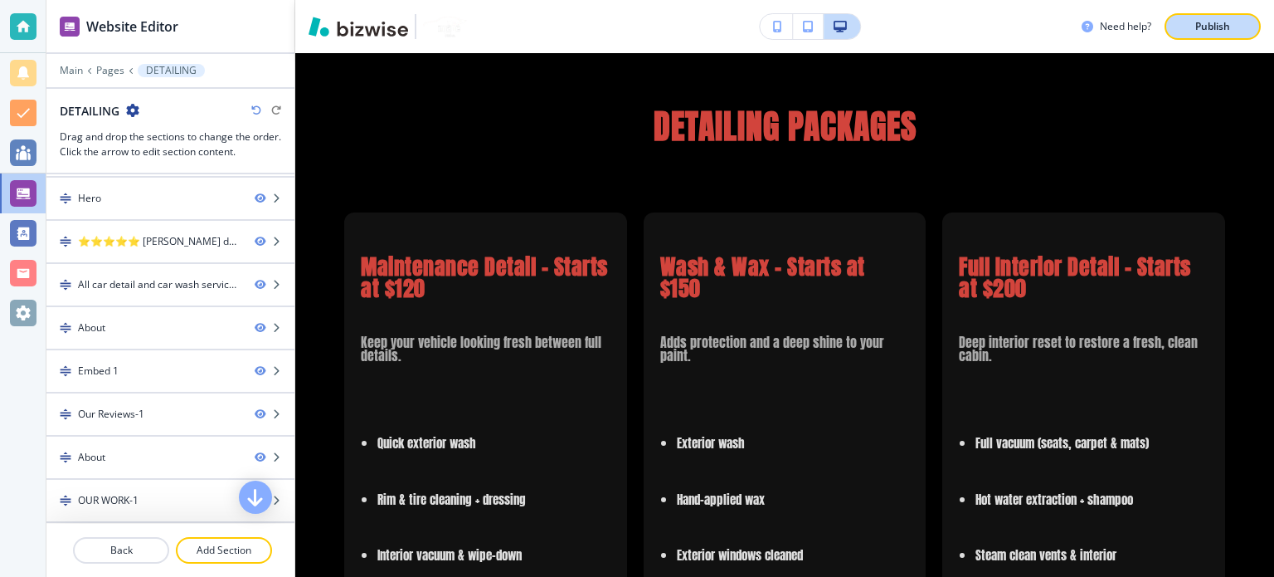
click at [1220, 30] on p "Publish" at bounding box center [1212, 26] width 35 height 15
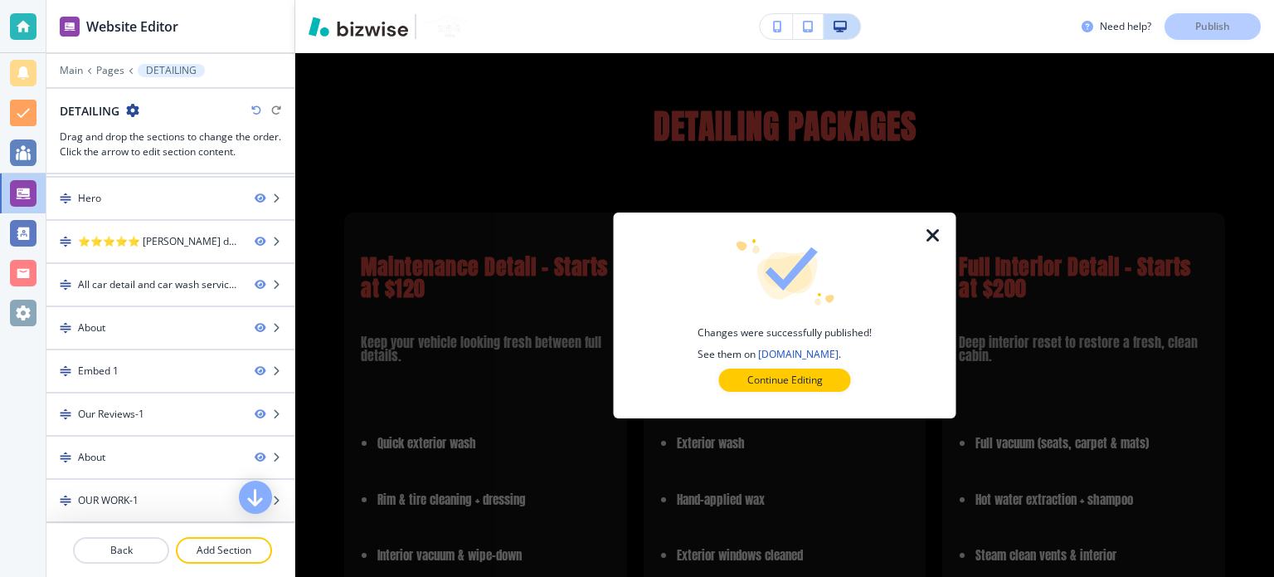
click at [922, 235] on div at bounding box center [785, 225] width 290 height 27
click at [936, 234] on icon "button" at bounding box center [933, 236] width 20 height 20
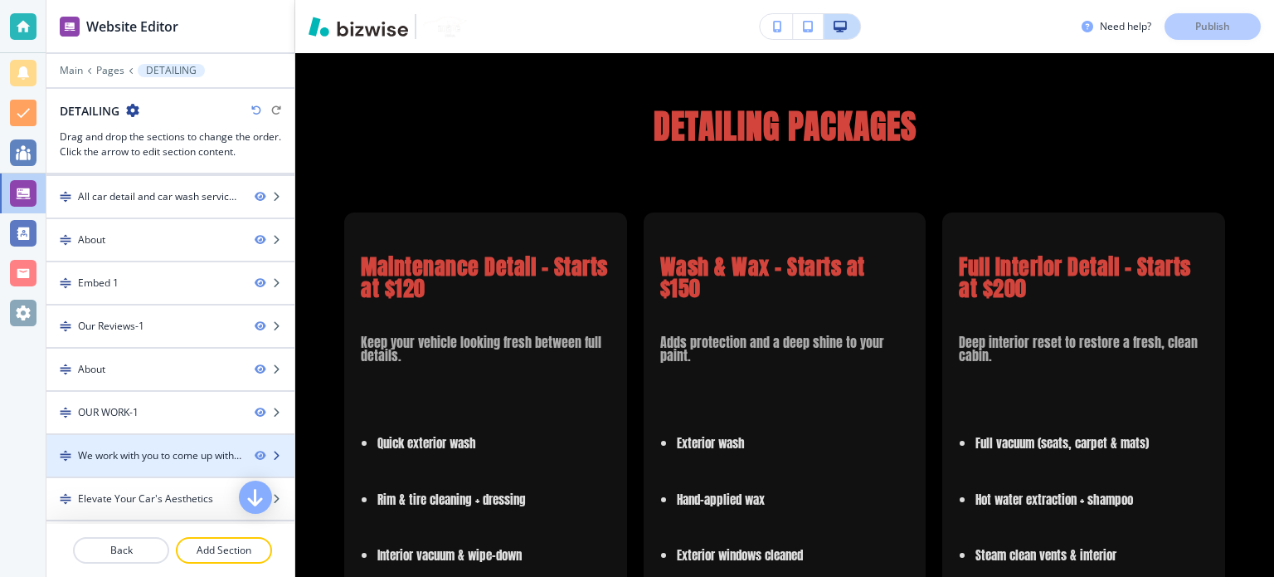
scroll to position [40, 0]
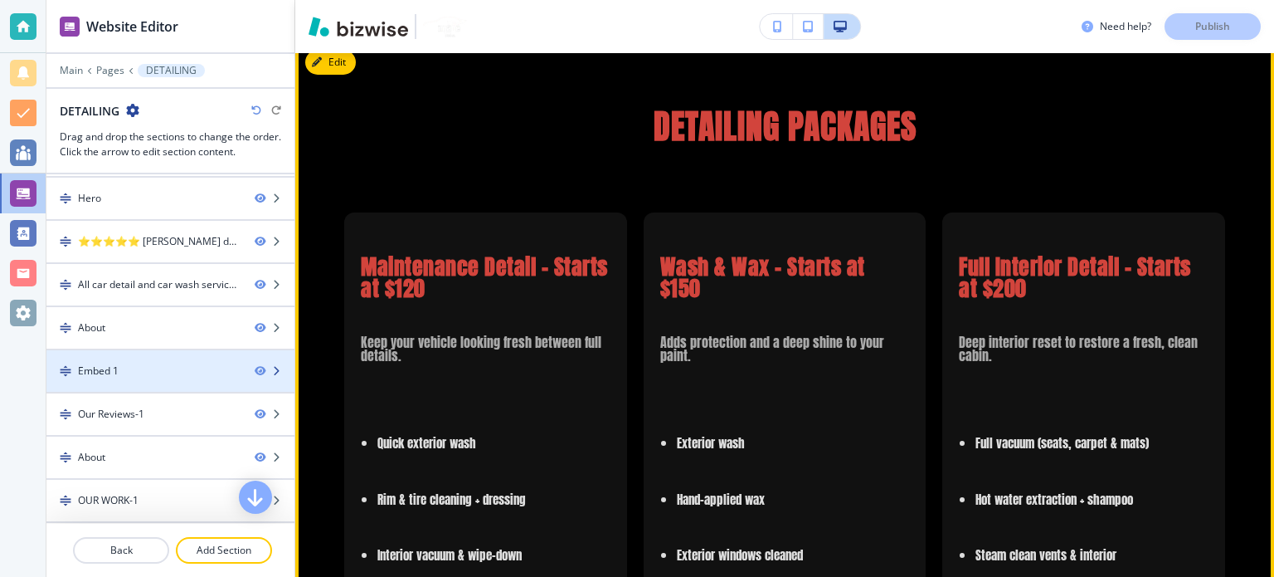
click at [165, 371] on div "Embed 1" at bounding box center [143, 370] width 195 height 15
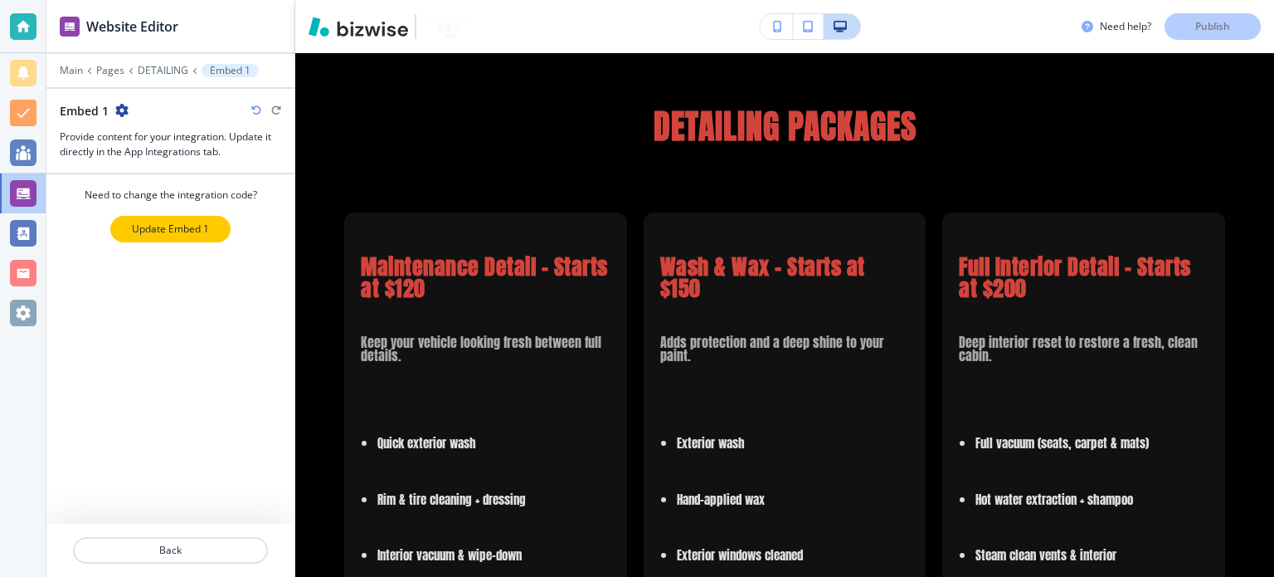
click at [152, 221] on p "Update Embed 1" at bounding box center [170, 228] width 77 height 15
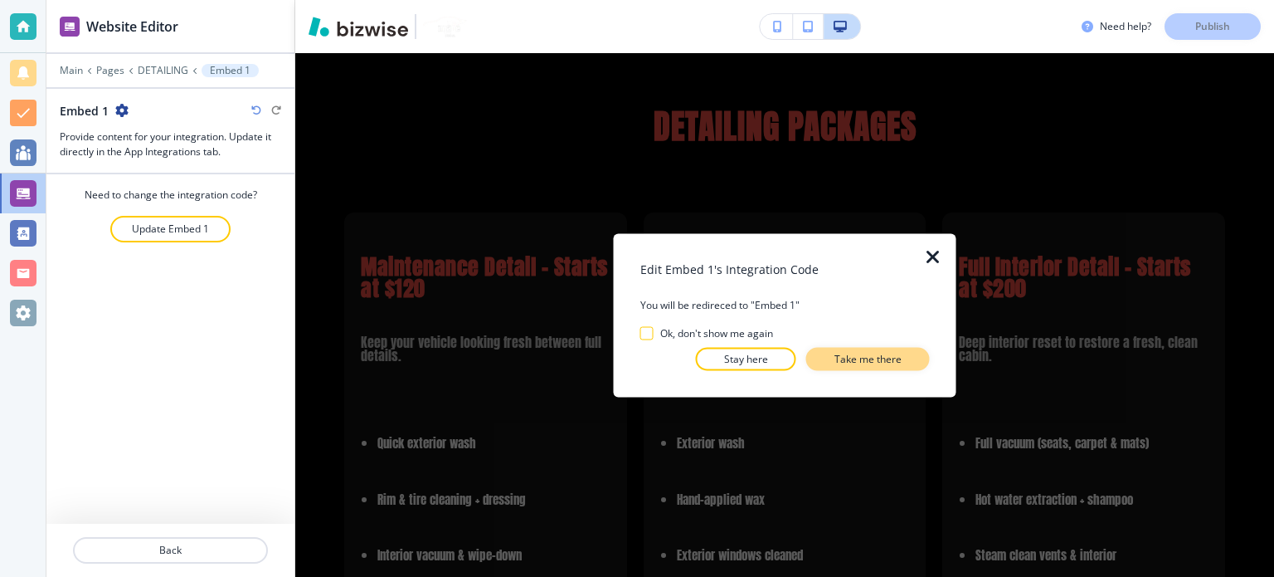
click at [898, 354] on p "Take me there" at bounding box center [868, 358] width 67 height 15
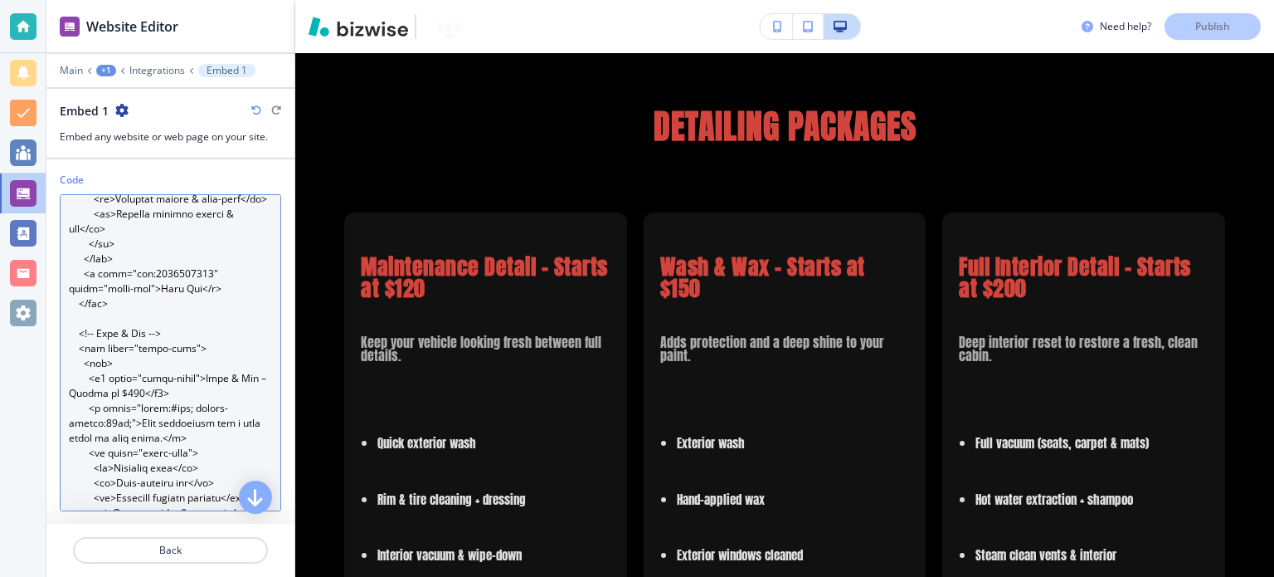
scroll to position [0, 0]
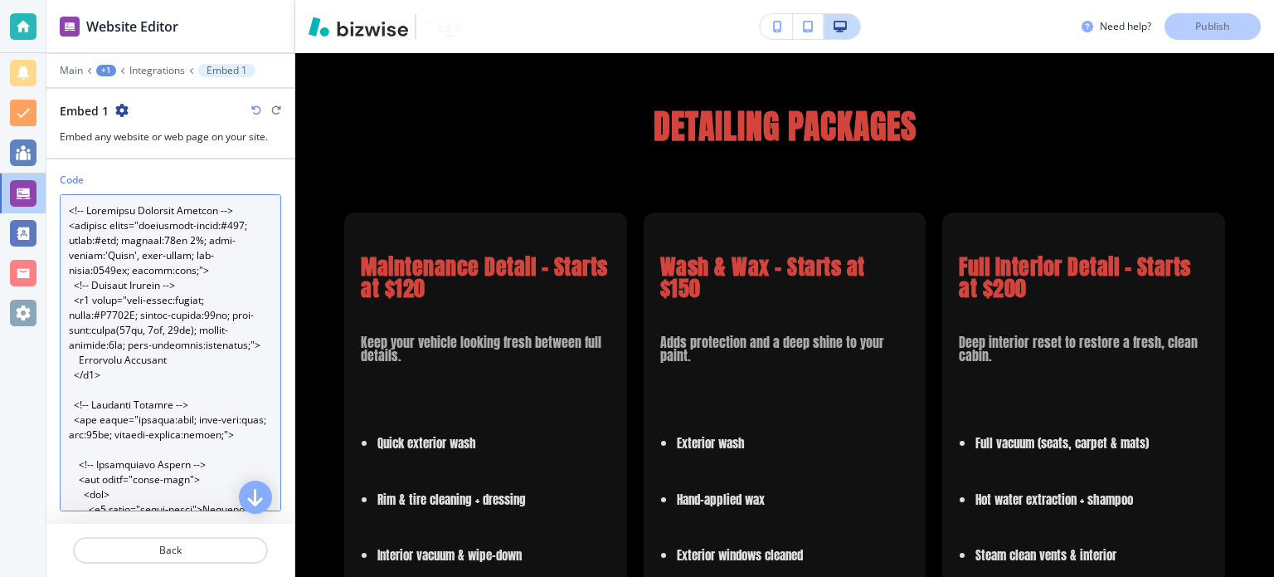
click at [169, 330] on textarea "Code" at bounding box center [170, 352] width 221 height 317
click at [180, 331] on textarea "Code" at bounding box center [170, 352] width 221 height 317
click at [173, 331] on textarea "Code" at bounding box center [170, 352] width 221 height 317
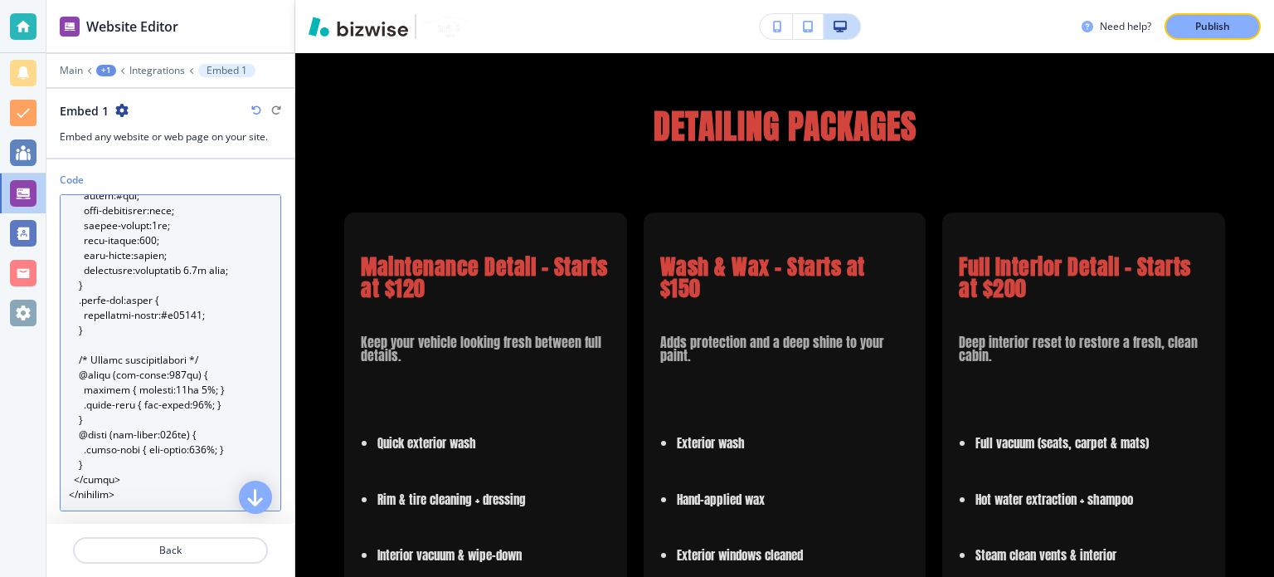
scroll to position [3524, 0]
click at [188, 309] on textarea "Code" at bounding box center [170, 352] width 221 height 317
click at [133, 317] on textarea "Code" at bounding box center [170, 352] width 221 height 317
paste textarea "lore-ipsumd:1.4;"> Sitametco Adipisci </e5> <!-- Seddoeiu Tempori --> <utl etdo…"
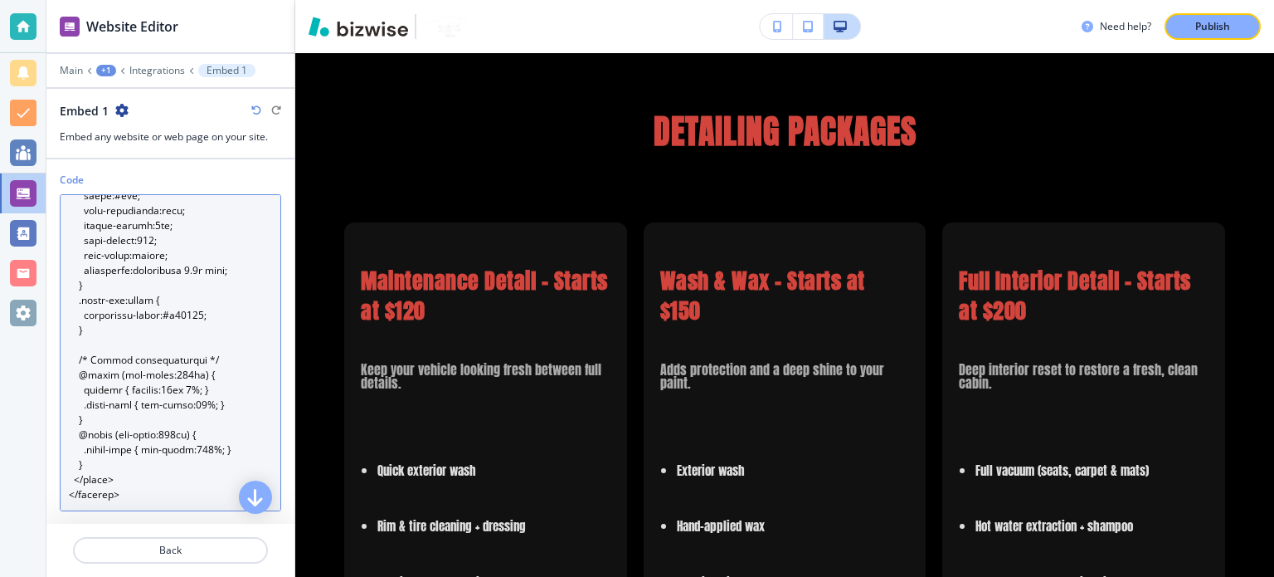
scroll to position [3559, 0]
click at [189, 371] on textarea "Code" at bounding box center [170, 352] width 221 height 317
click at [163, 387] on textarea "Code" at bounding box center [170, 352] width 221 height 317
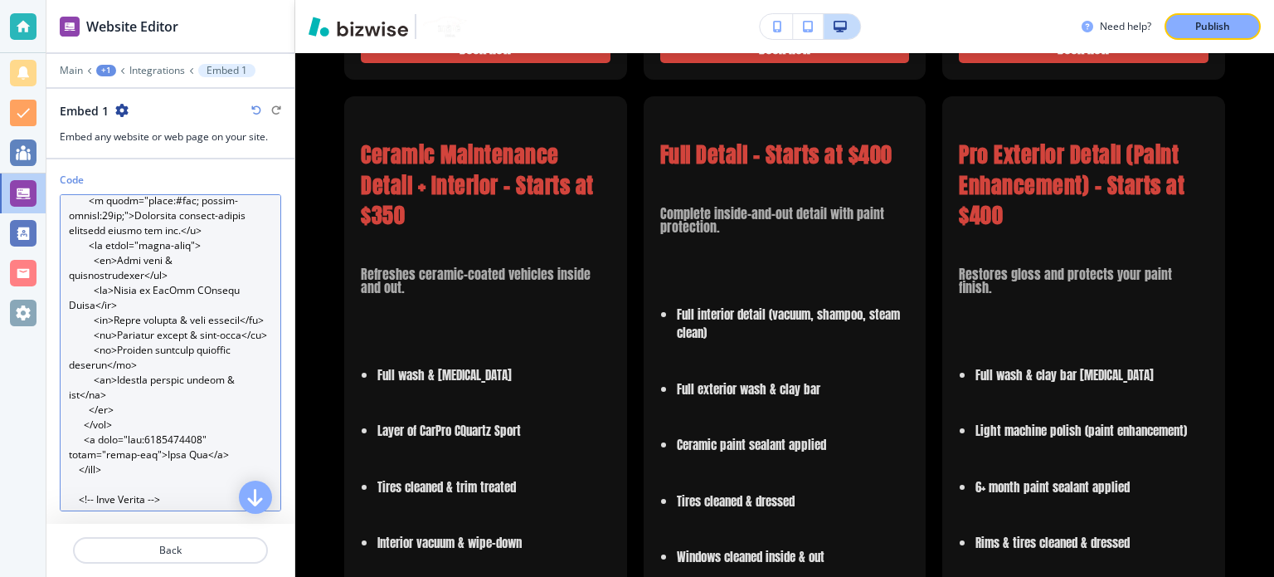
scroll to position [1320, 0]
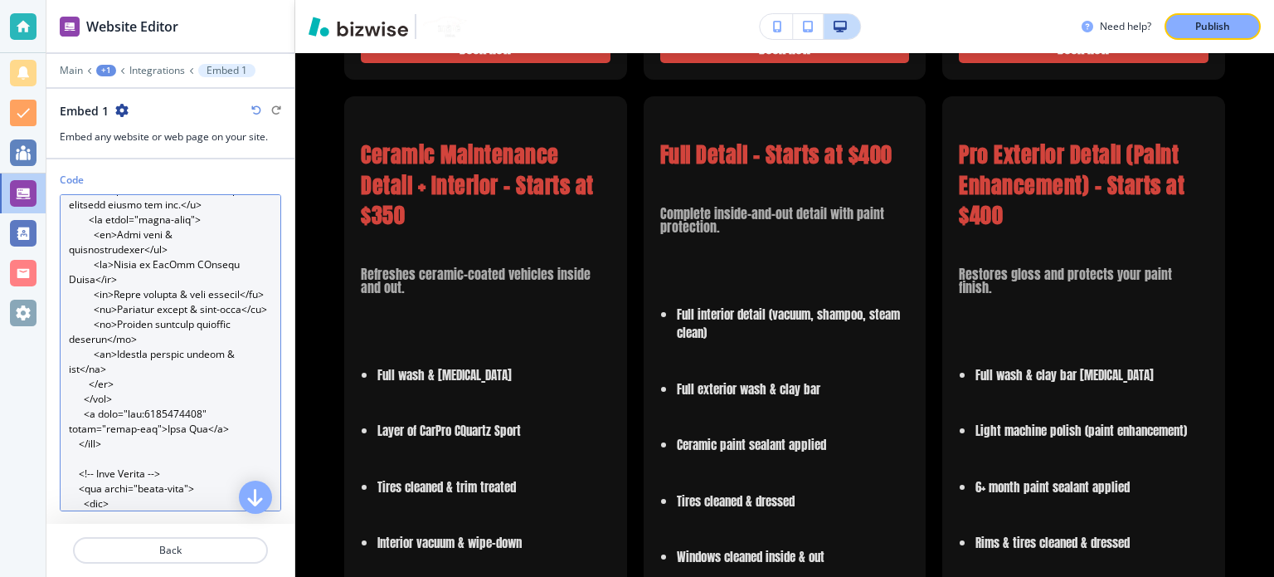
click at [129, 310] on textarea "Code" at bounding box center [170, 352] width 221 height 317
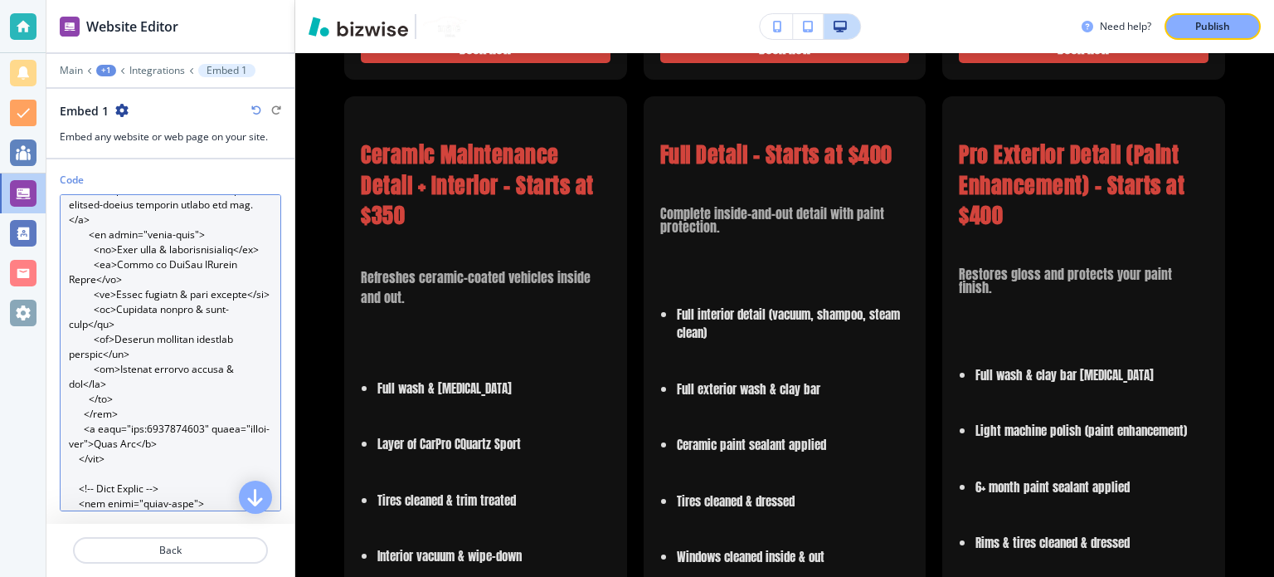
drag, startPoint x: 123, startPoint y: 328, endPoint x: 124, endPoint y: 319, distance: 9.2
click at [122, 317] on textarea "Code" at bounding box center [170, 352] width 221 height 317
click at [123, 326] on textarea "Code" at bounding box center [170, 352] width 221 height 317
click at [125, 326] on textarea "Code" at bounding box center [170, 352] width 221 height 317
drag, startPoint x: 126, startPoint y: 326, endPoint x: 118, endPoint y: 321, distance: 9.7
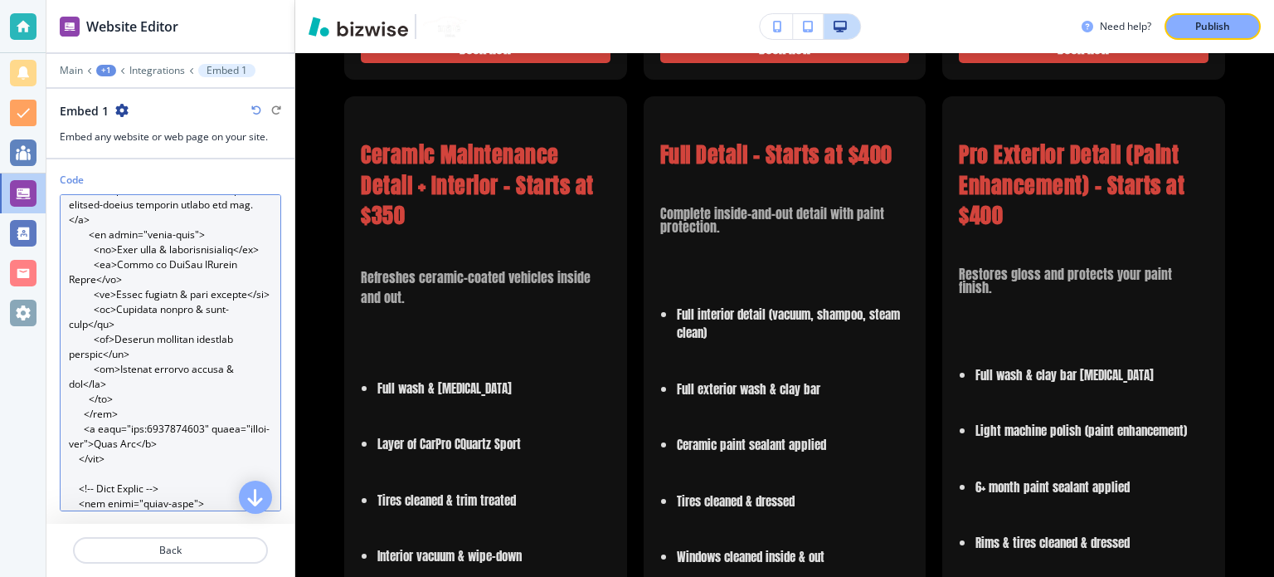
click at [118, 321] on textarea "Code" at bounding box center [170, 352] width 221 height 317
click at [129, 325] on textarea "Code" at bounding box center [170, 352] width 221 height 317
click at [123, 325] on textarea "Code" at bounding box center [170, 352] width 221 height 317
drag, startPoint x: 125, startPoint y: 324, endPoint x: 134, endPoint y: 310, distance: 15.7
click at [134, 310] on textarea "Code" at bounding box center [170, 352] width 221 height 317
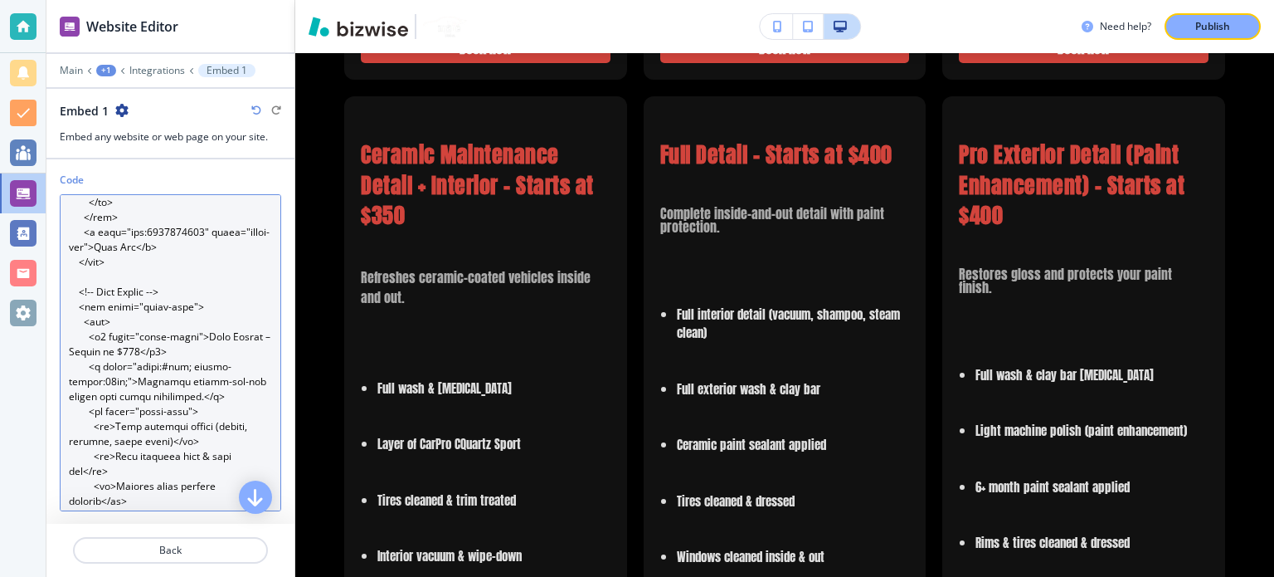
scroll to position [1652, 0]
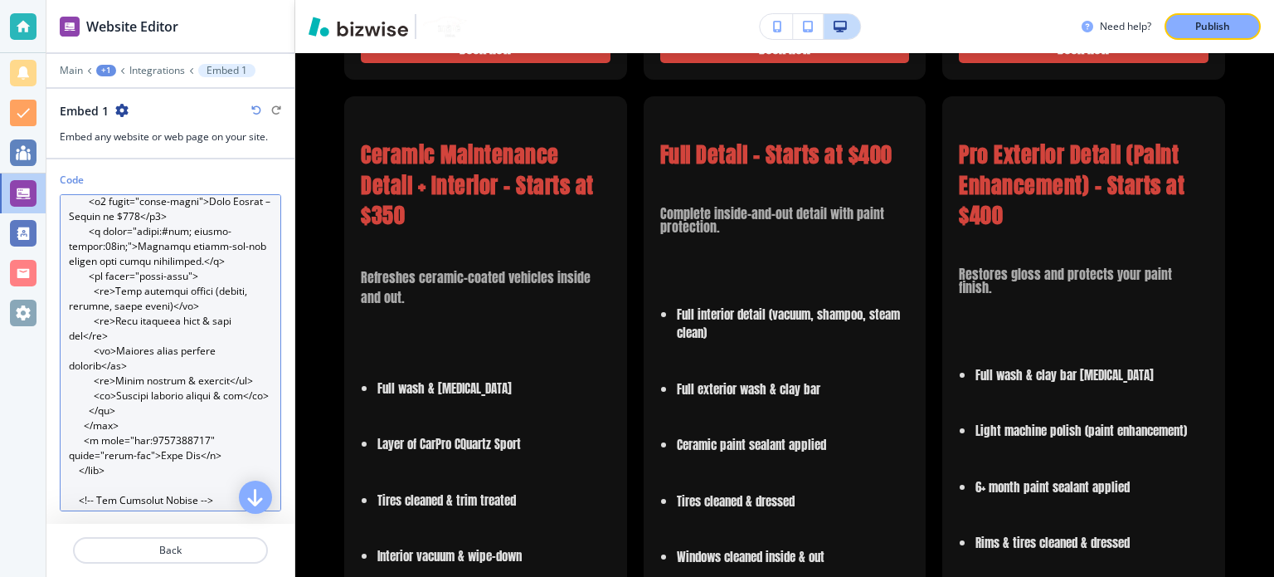
click at [129, 389] on textarea "Code" at bounding box center [170, 352] width 221 height 317
paste textarea "line-height:24px;"
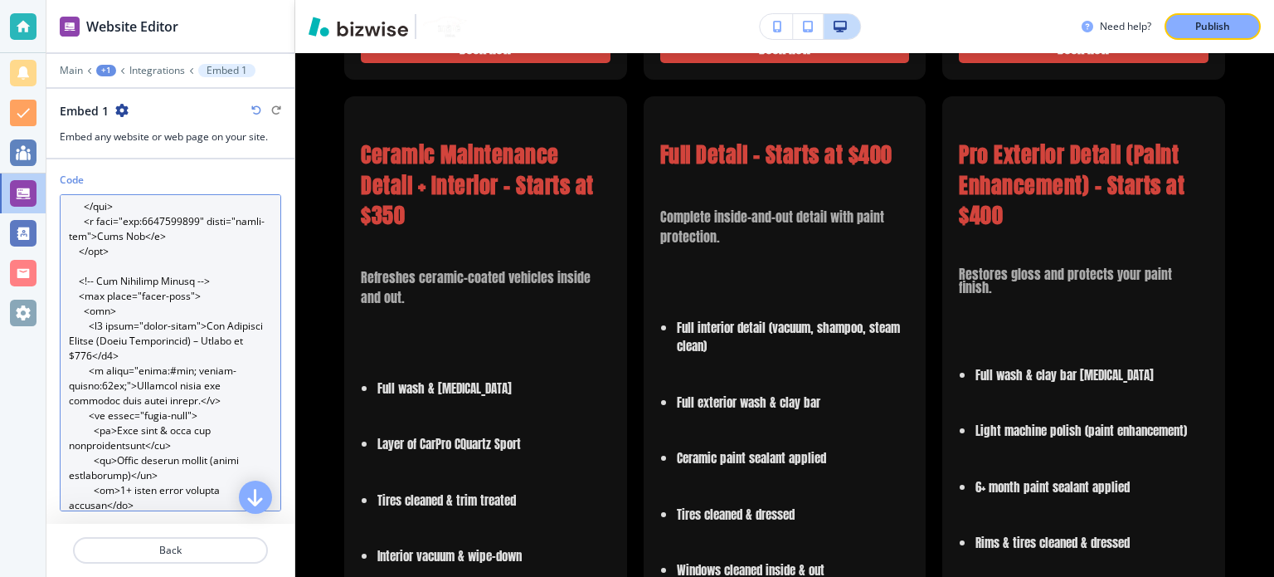
scroll to position [1983, 0]
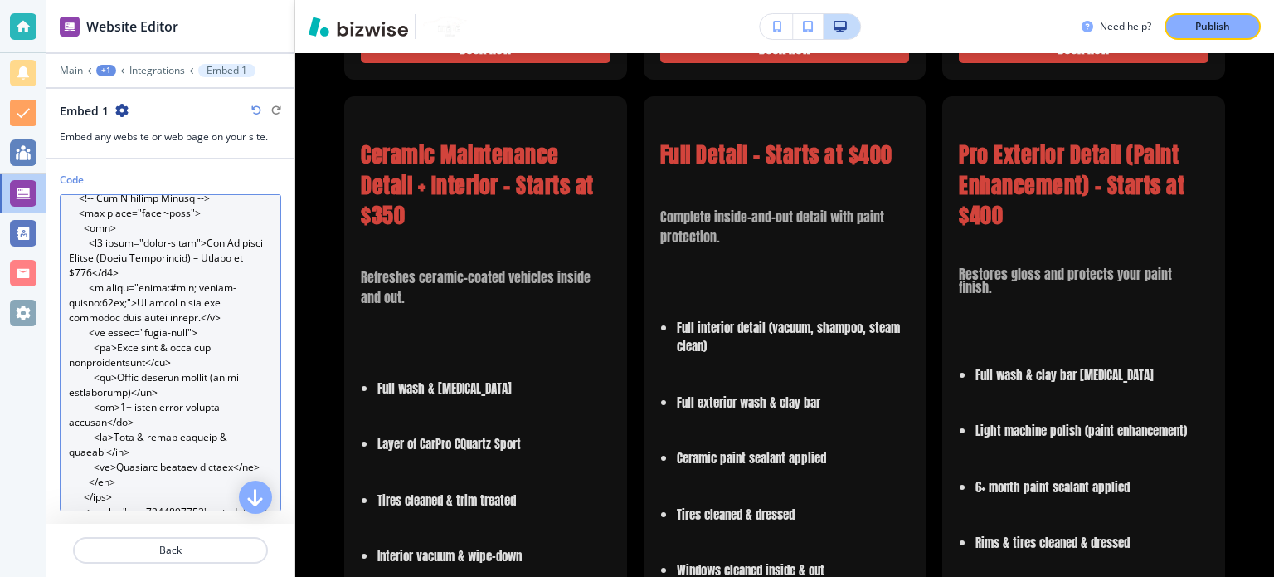
click at [133, 448] on textarea "Code" at bounding box center [170, 352] width 221 height 317
paste textarea "line-height:24px;"
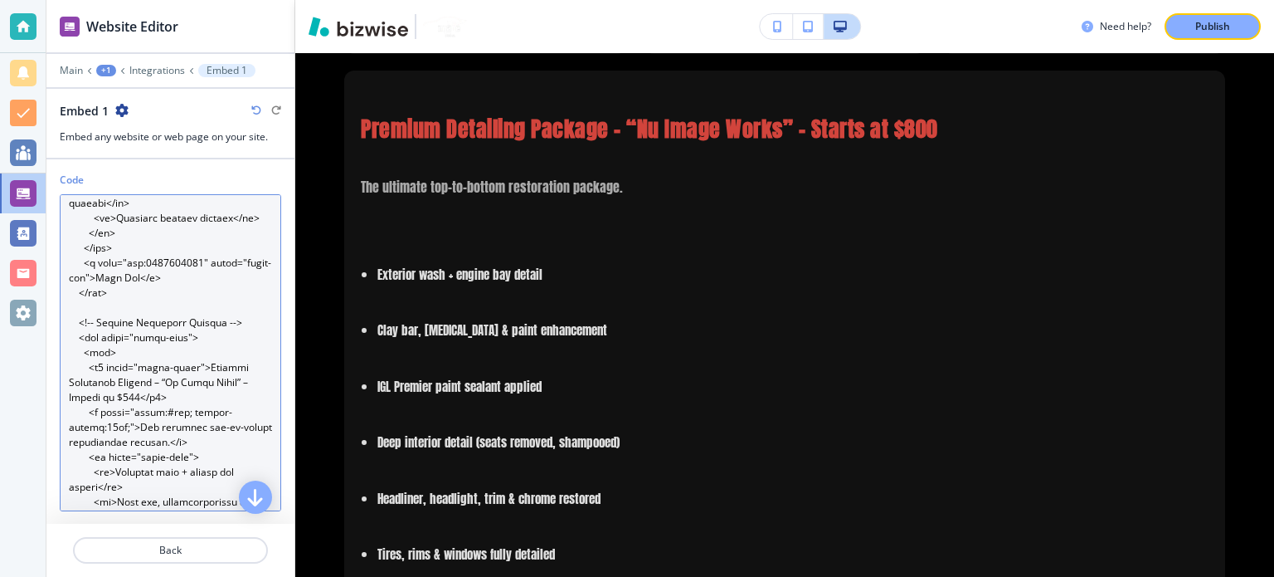
scroll to position [2564, 0]
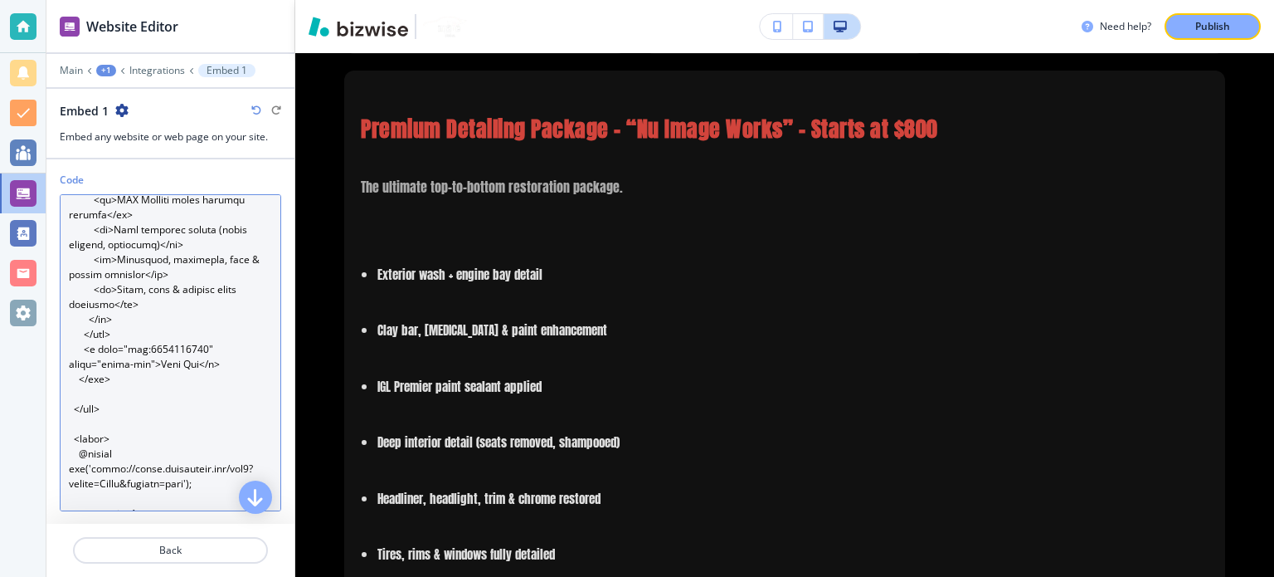
click at [131, 269] on textarea "Code" at bounding box center [170, 352] width 221 height 317
paste textarea "line-height:24px;"
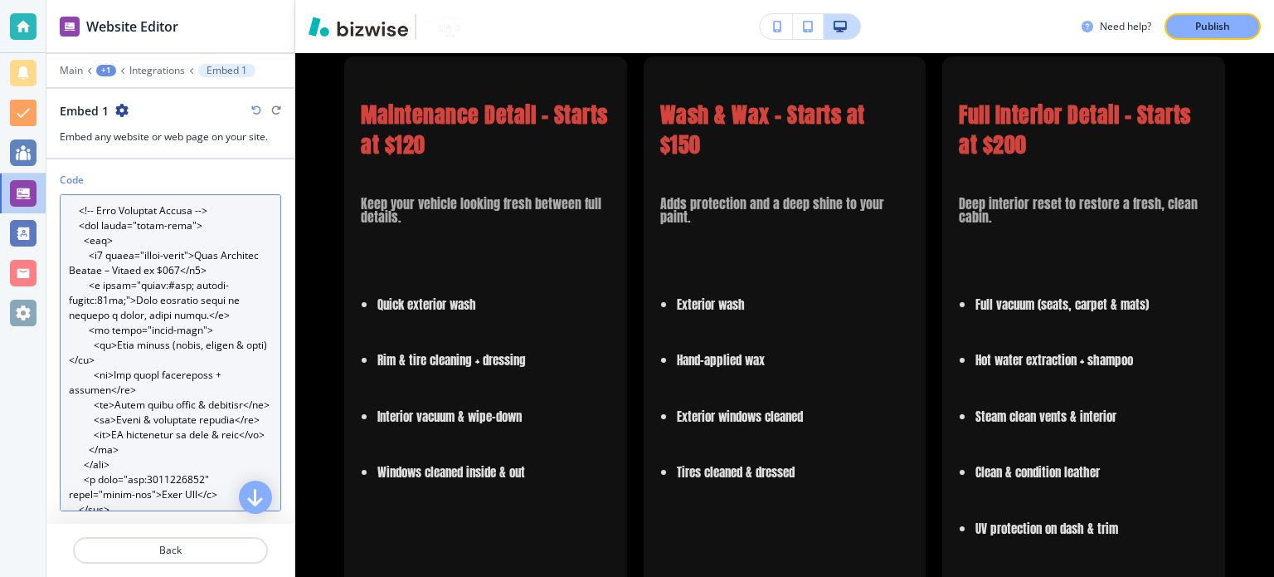
scroll to position [822, 0]
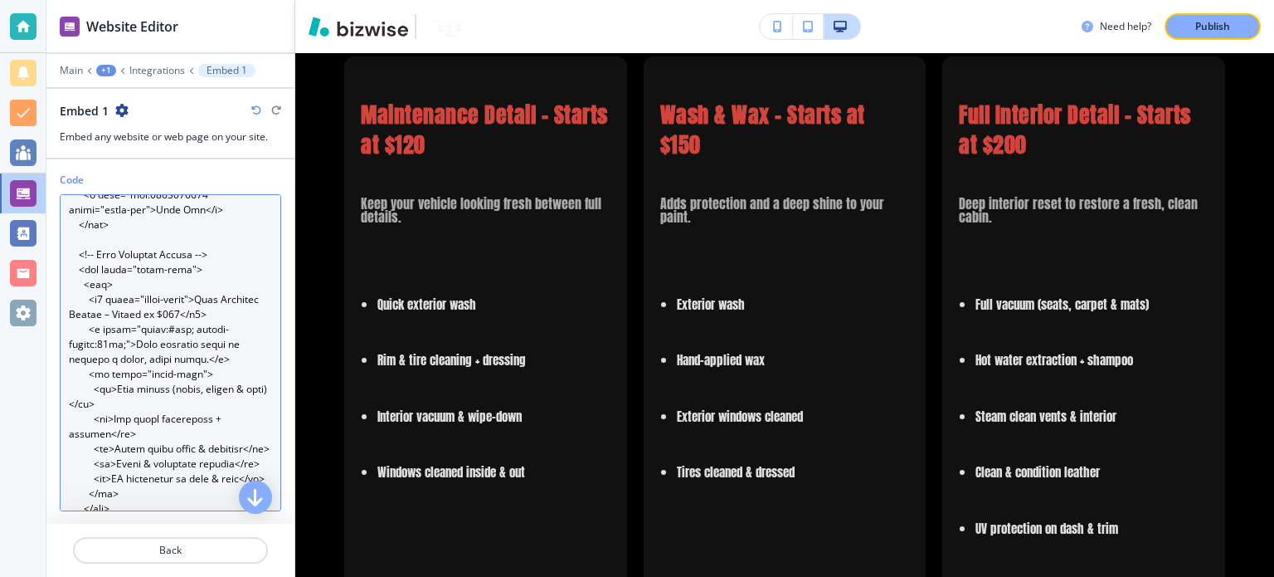
click at [129, 421] on textarea "Code" at bounding box center [170, 352] width 221 height 317
paste textarea "line-height:24px;"
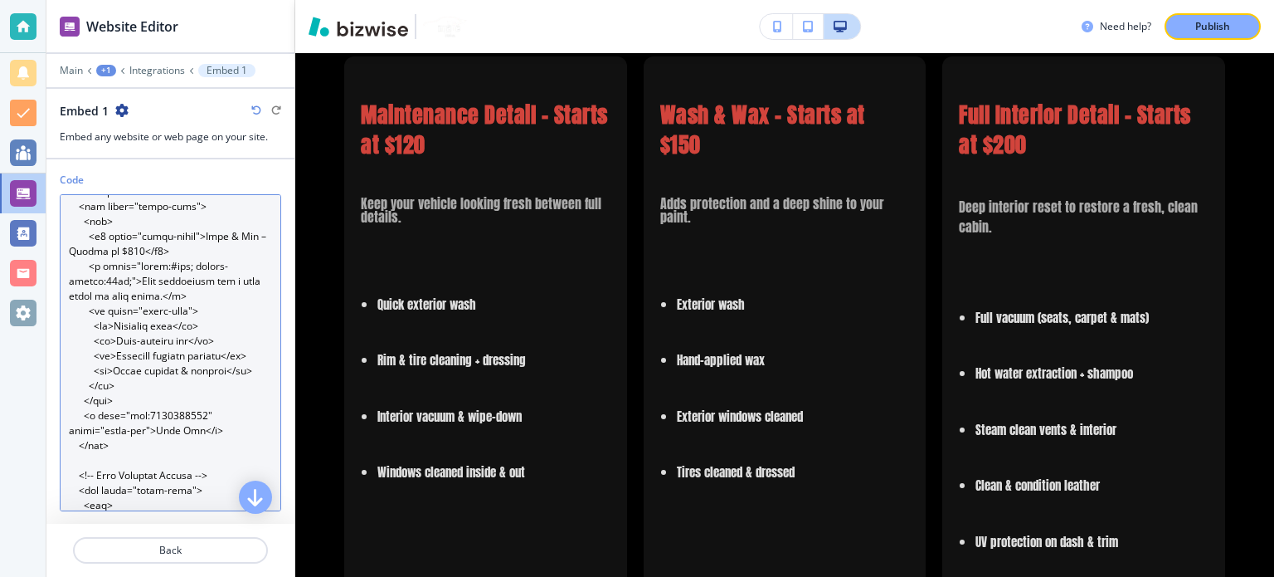
scroll to position [573, 0]
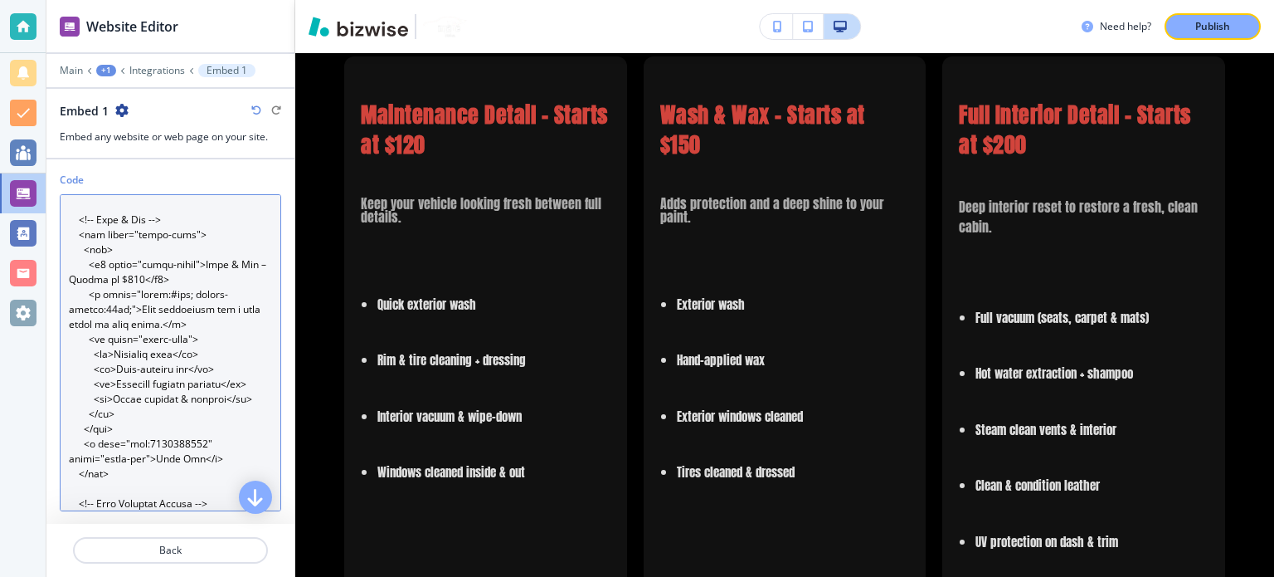
click at [131, 369] on textarea "Code" at bounding box center [170, 352] width 221 height 317
paste textarea "line-height:24px;"
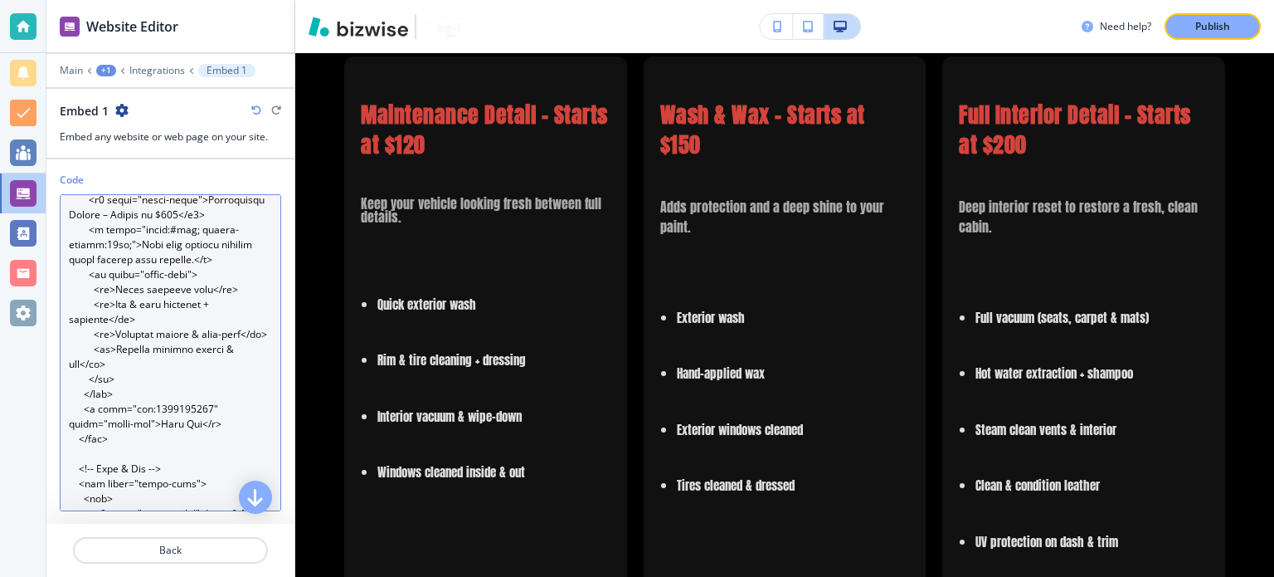
scroll to position [241, 0]
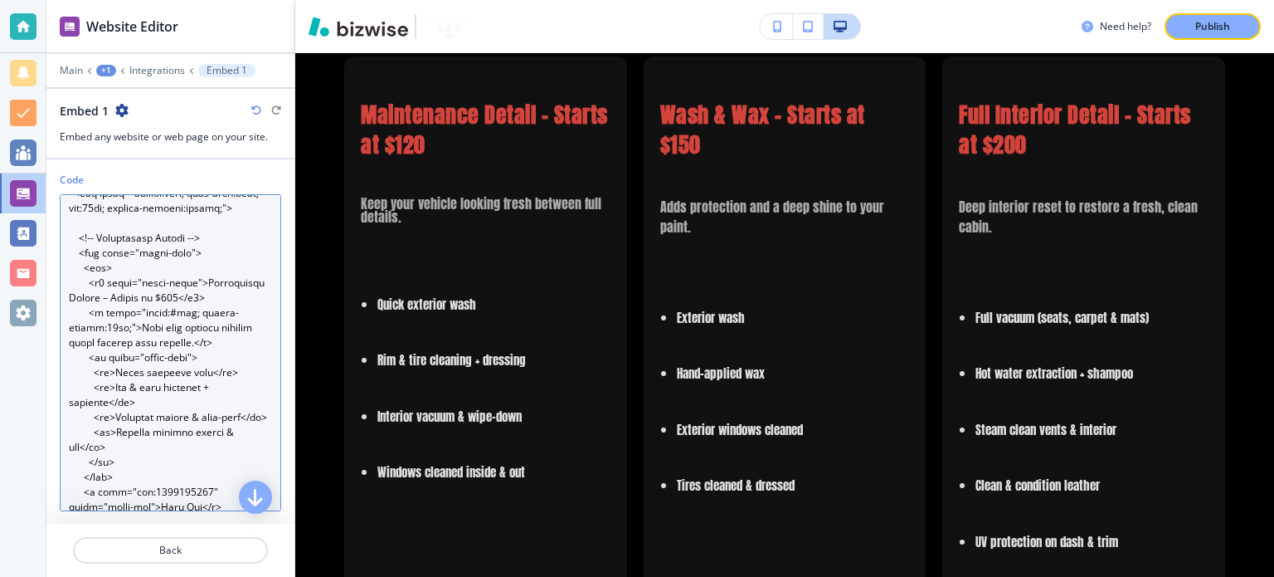
click at [129, 367] on textarea "Code" at bounding box center [170, 352] width 221 height 317
paste textarea "line-height:24px;"
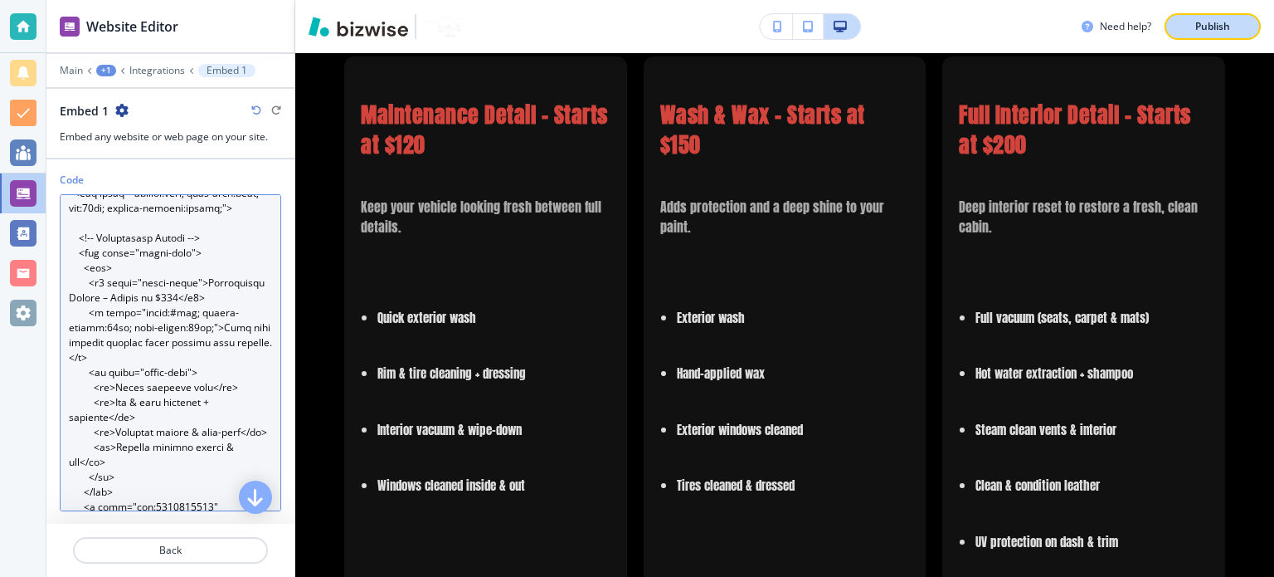
type textarea "<!-- Loremipsu Dolorsit Ametcon --> <adipisc elits="doeiusmodt-incid:#136; utla…"
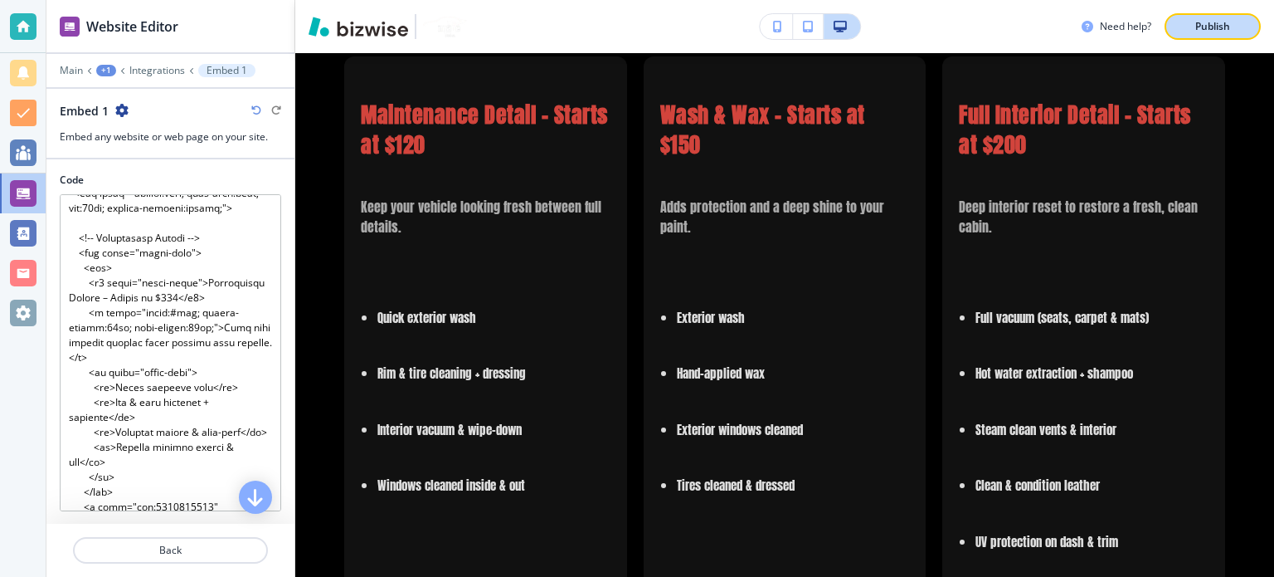
click at [1243, 17] on button "Publish" at bounding box center [1213, 26] width 96 height 27
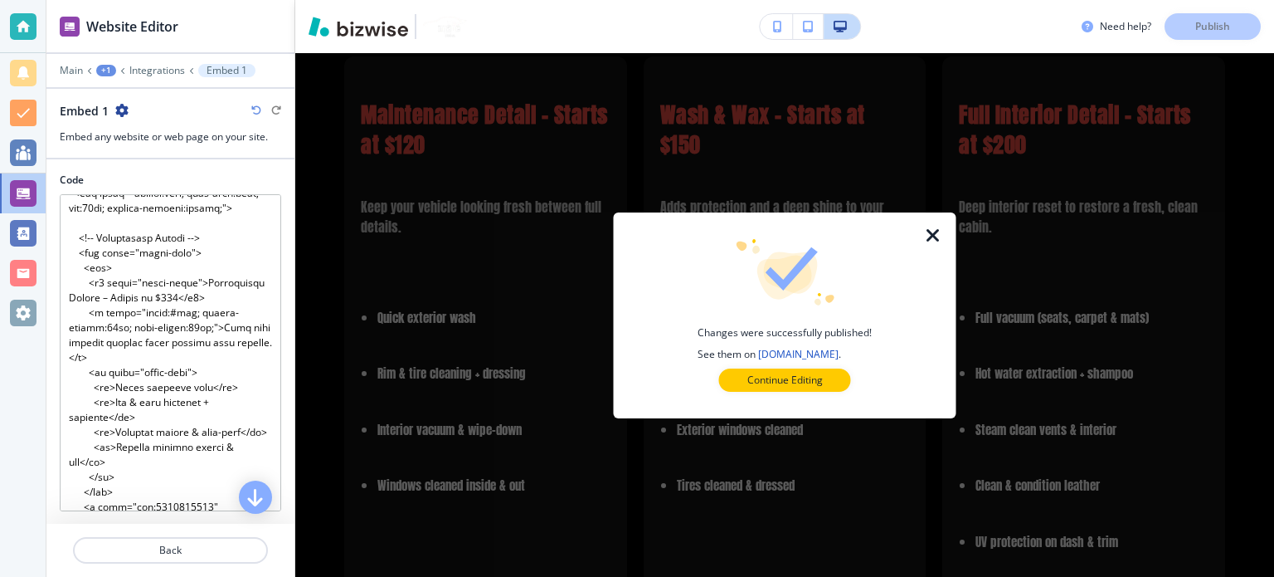
click at [942, 236] on div at bounding box center [943, 315] width 27 height 206
